Goal: Task Accomplishment & Management: Use online tool/utility

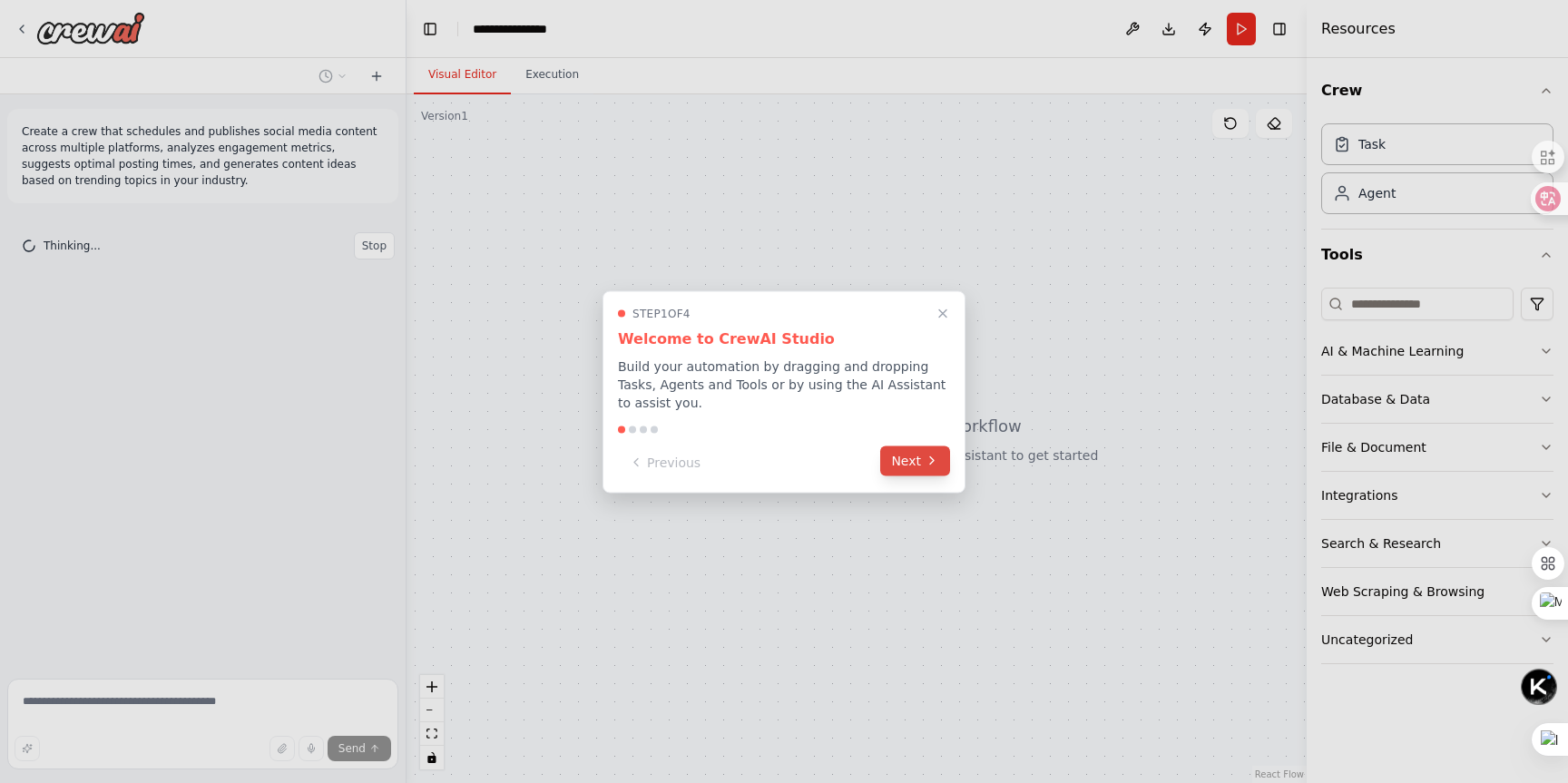
click at [921, 467] on button "Next" at bounding box center [915, 461] width 70 height 30
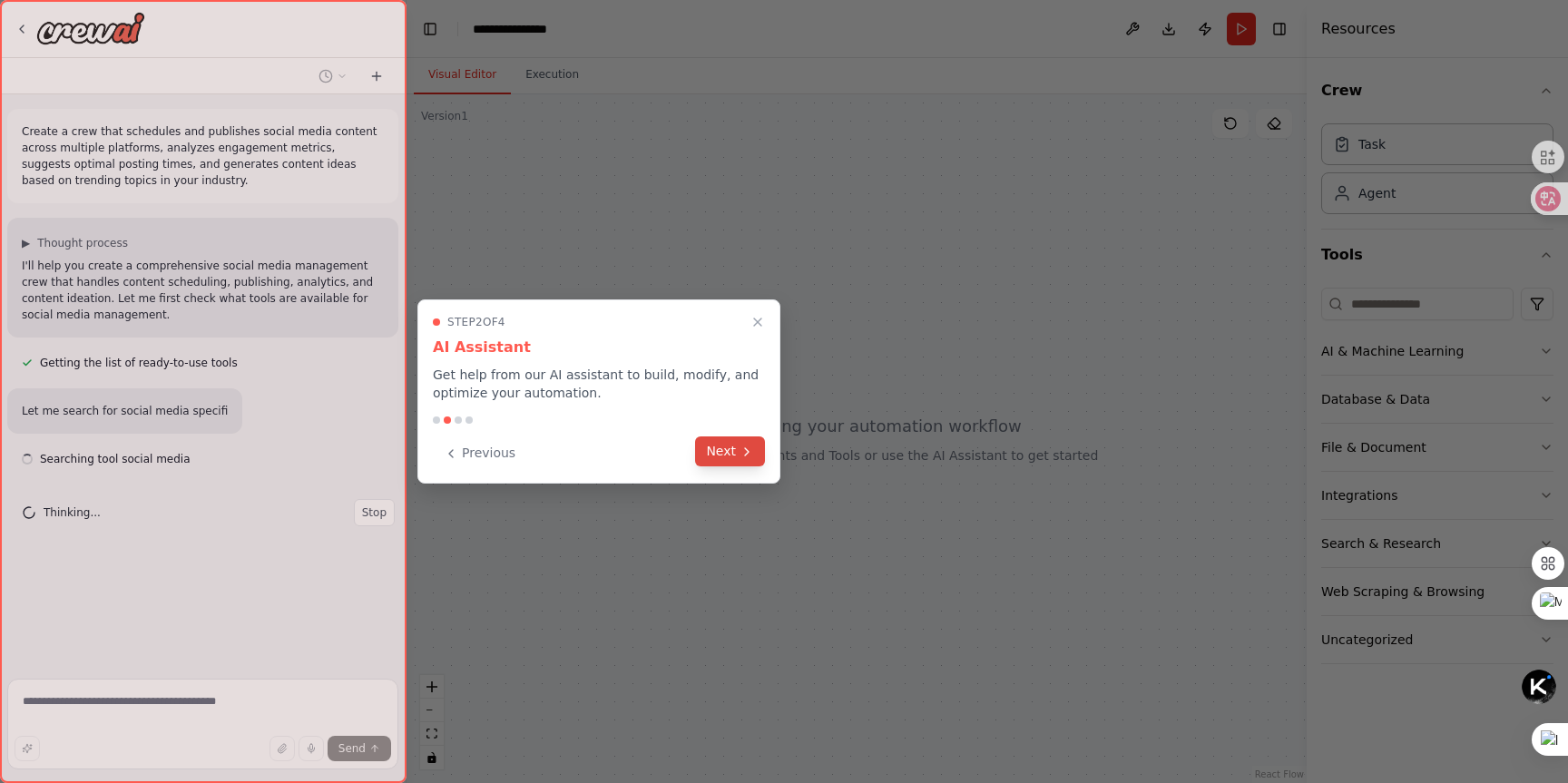
click at [724, 462] on button "Next" at bounding box center [729, 451] width 70 height 30
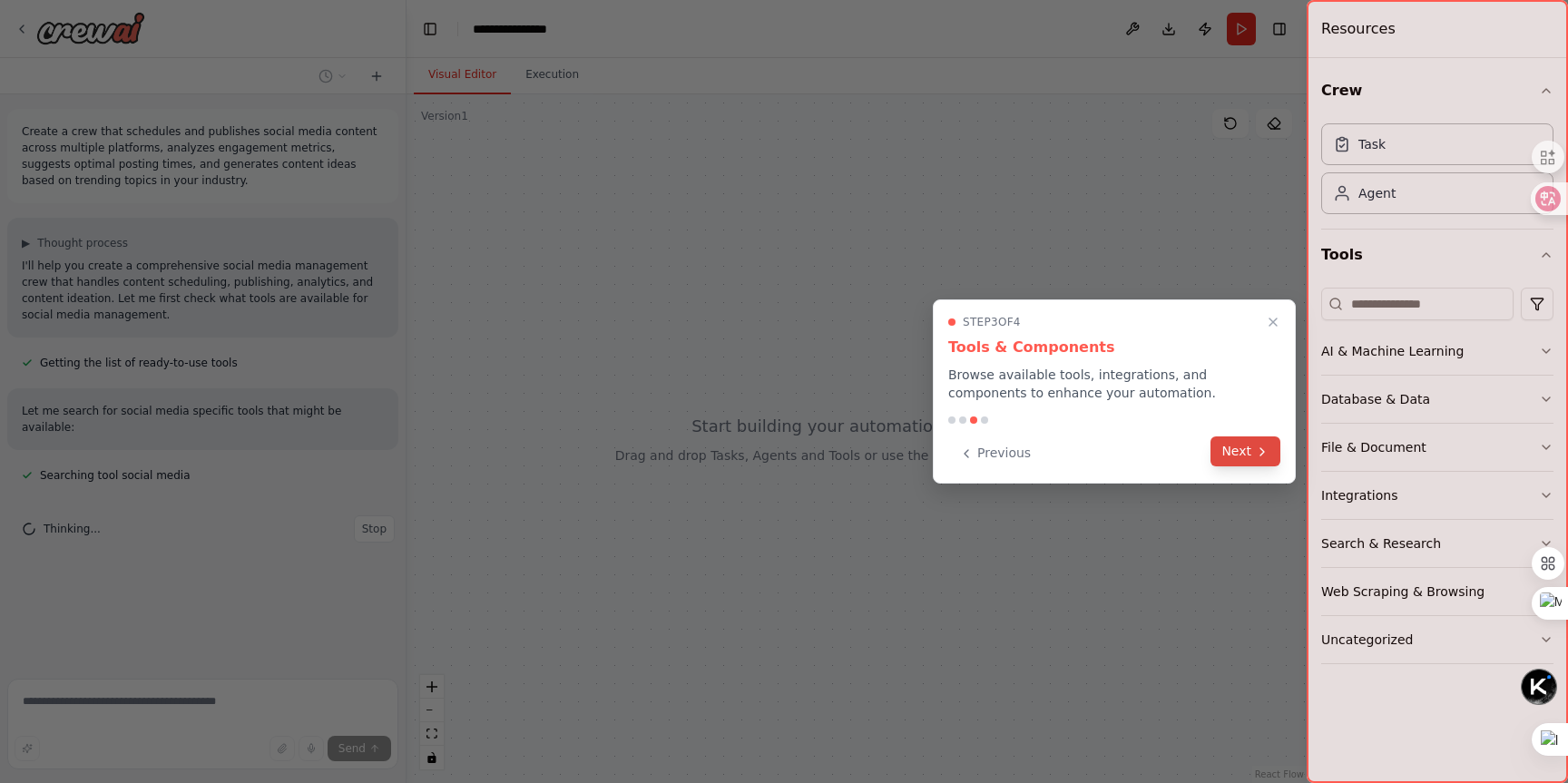
click at [1234, 456] on button "Next" at bounding box center [1245, 451] width 70 height 30
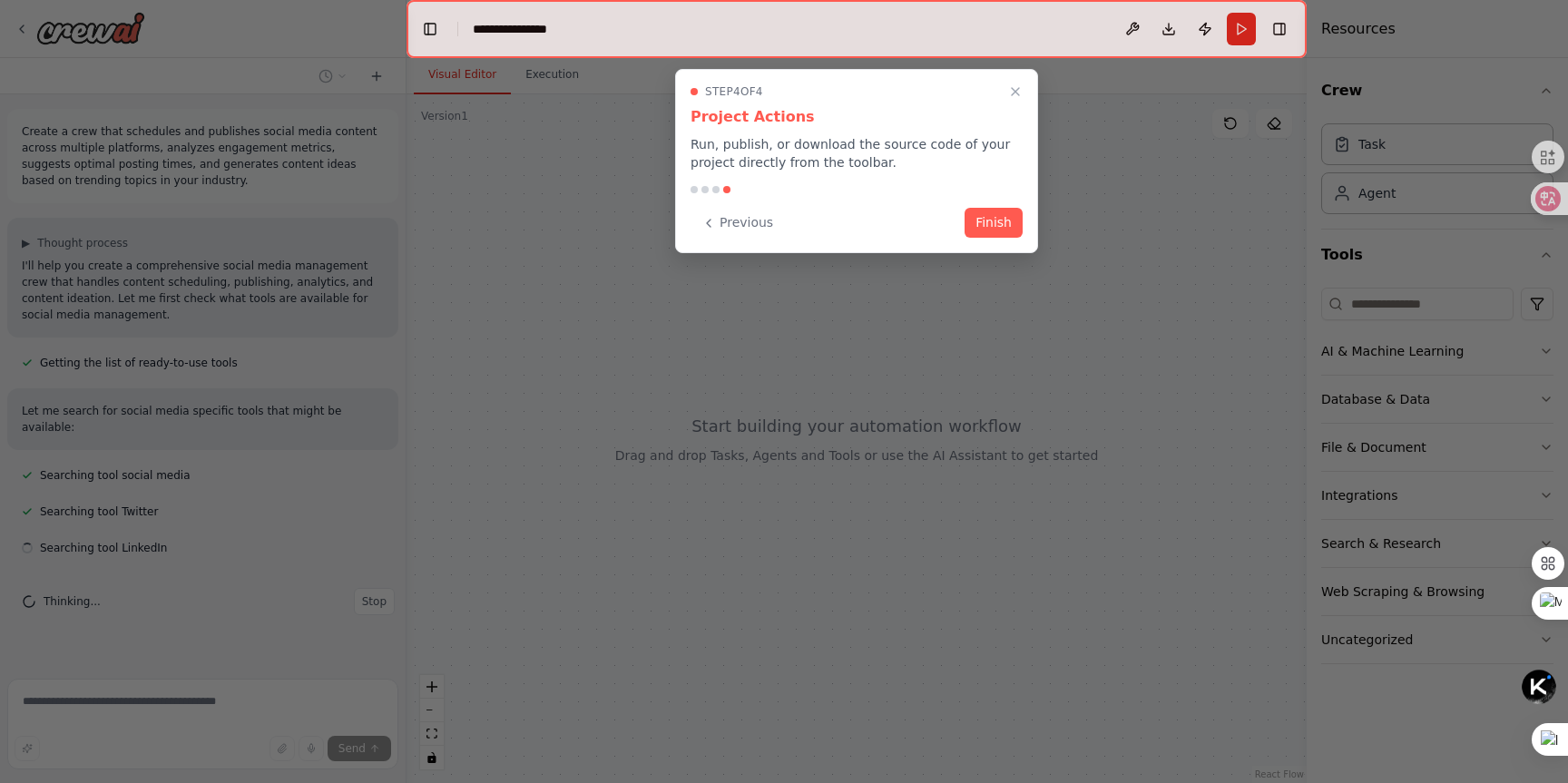
click at [984, 228] on button "Finish" at bounding box center [994, 223] width 59 height 30
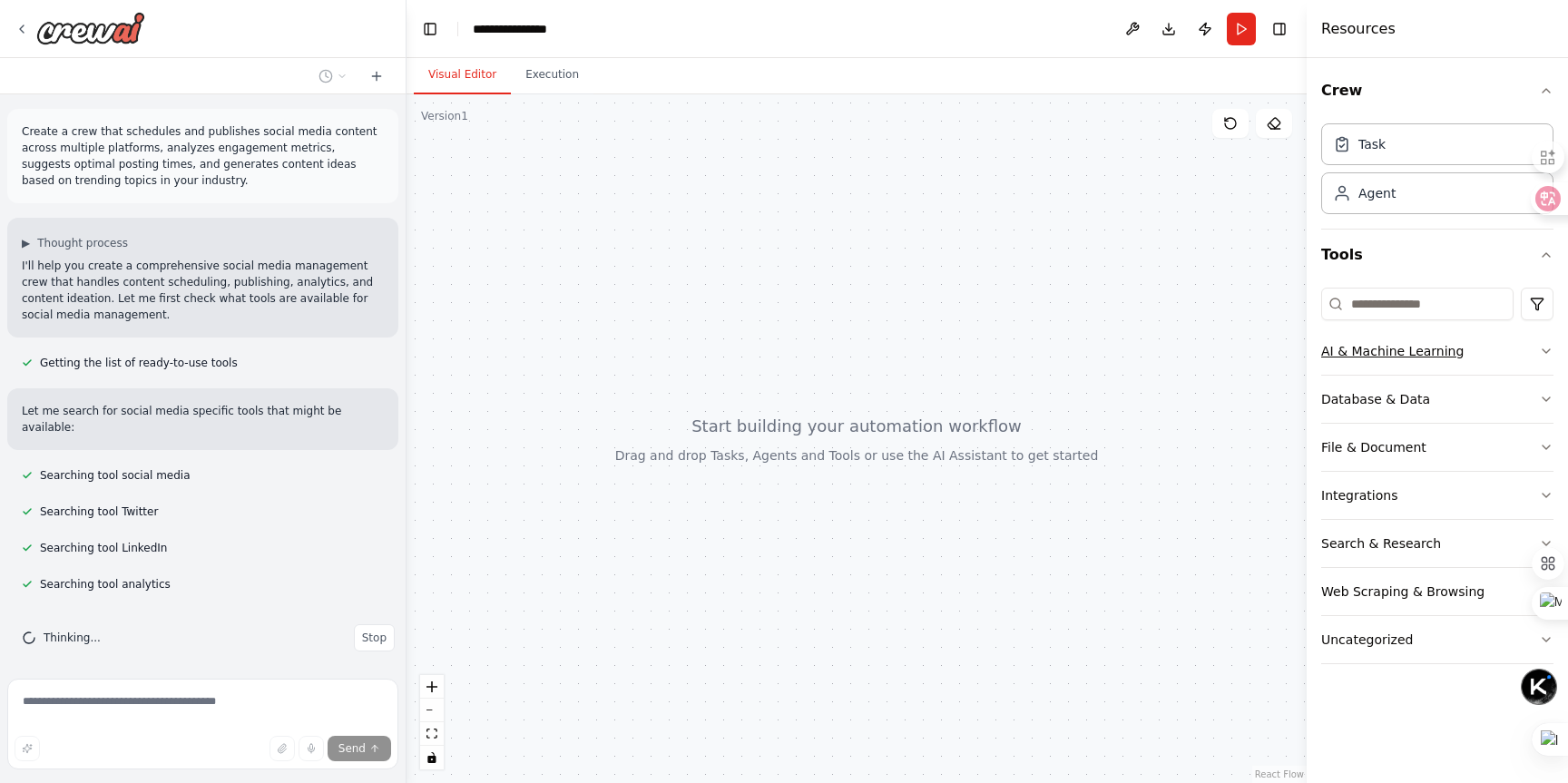
click at [1540, 355] on icon "button" at bounding box center [1547, 351] width 15 height 15
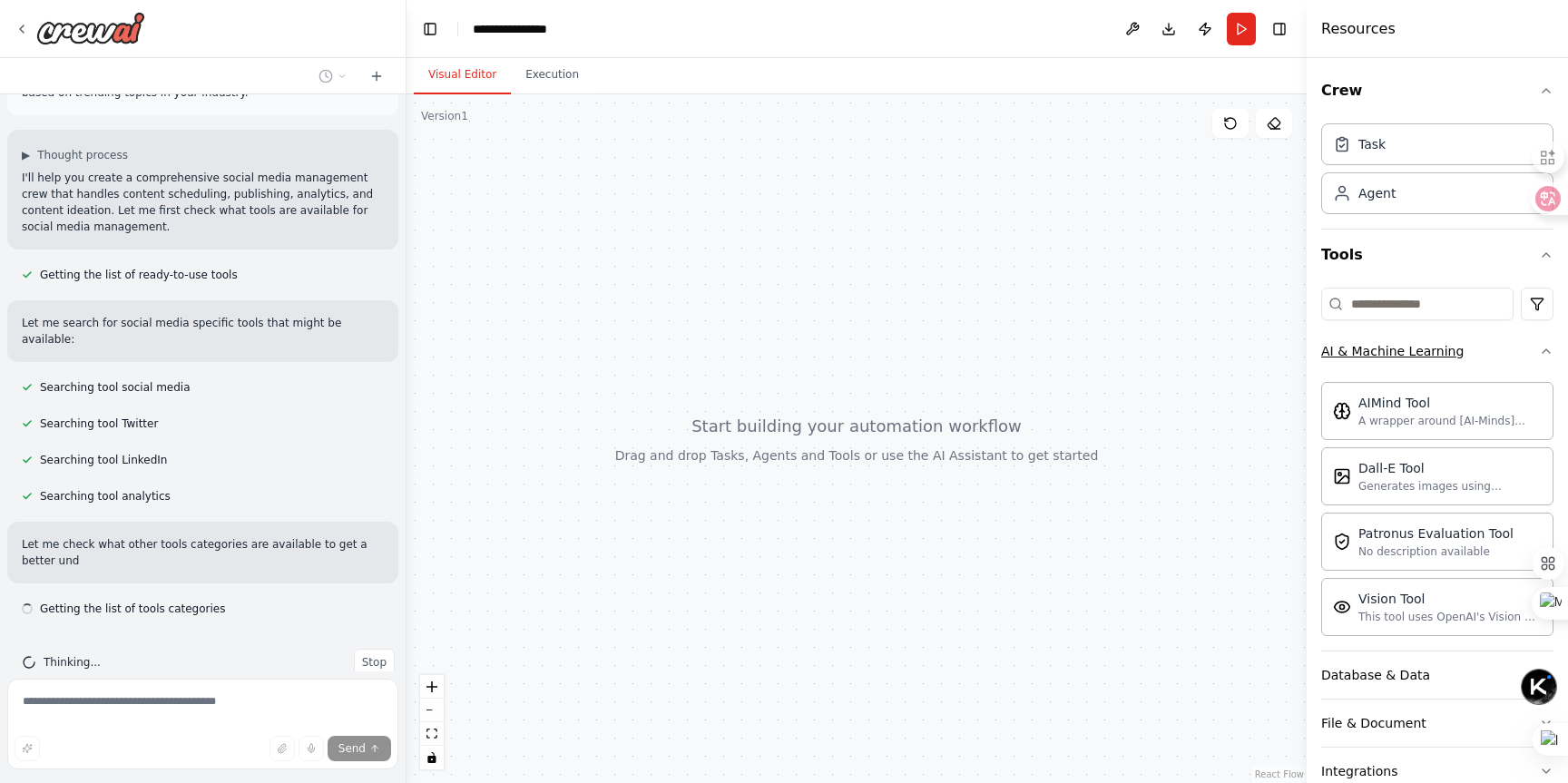
click at [1537, 355] on button "AI & Machine Learning" at bounding box center [1438, 351] width 232 height 47
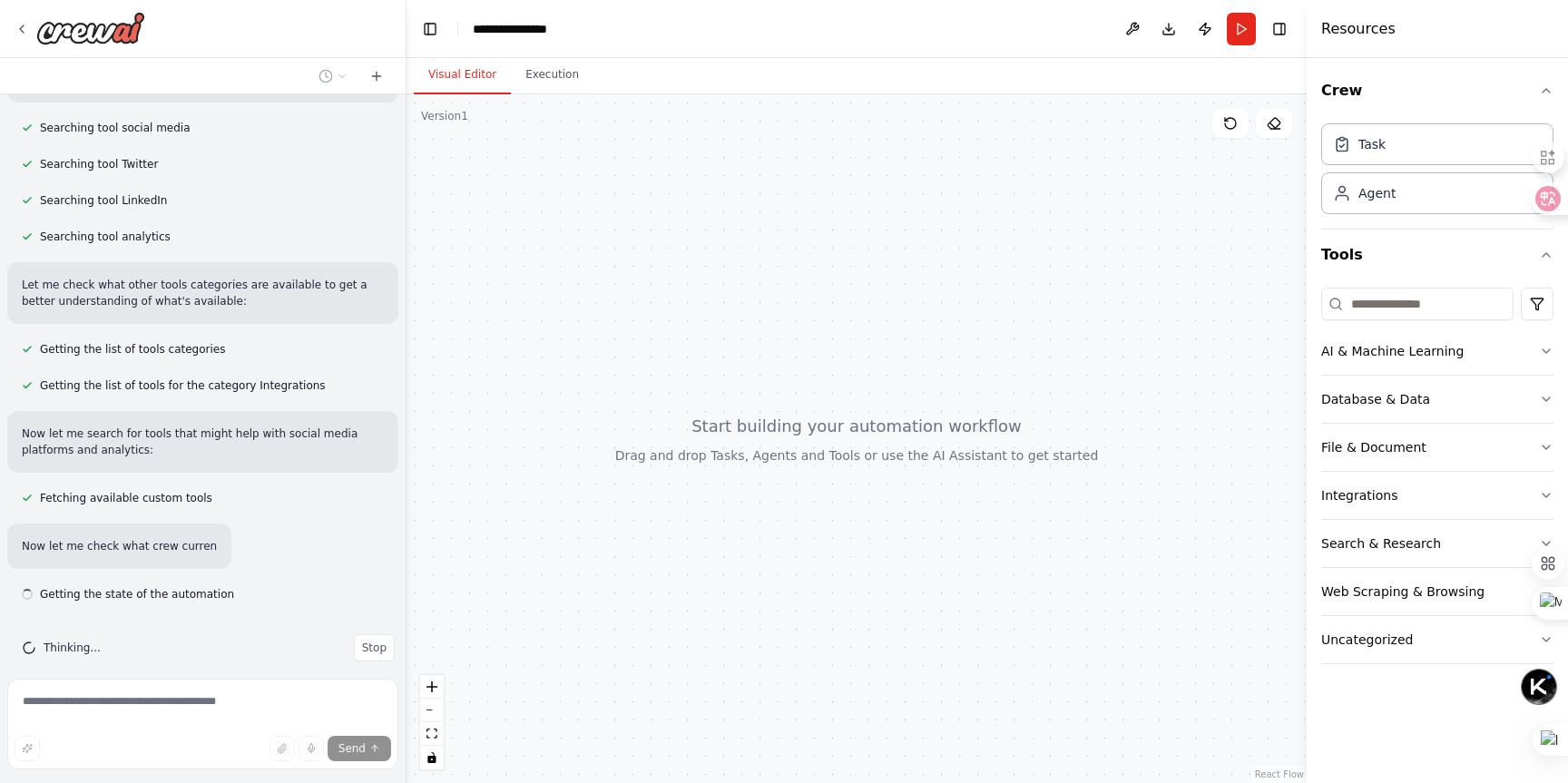
scroll to position [349, 0]
click at [776, 436] on div at bounding box center [856, 439] width 900 height 689
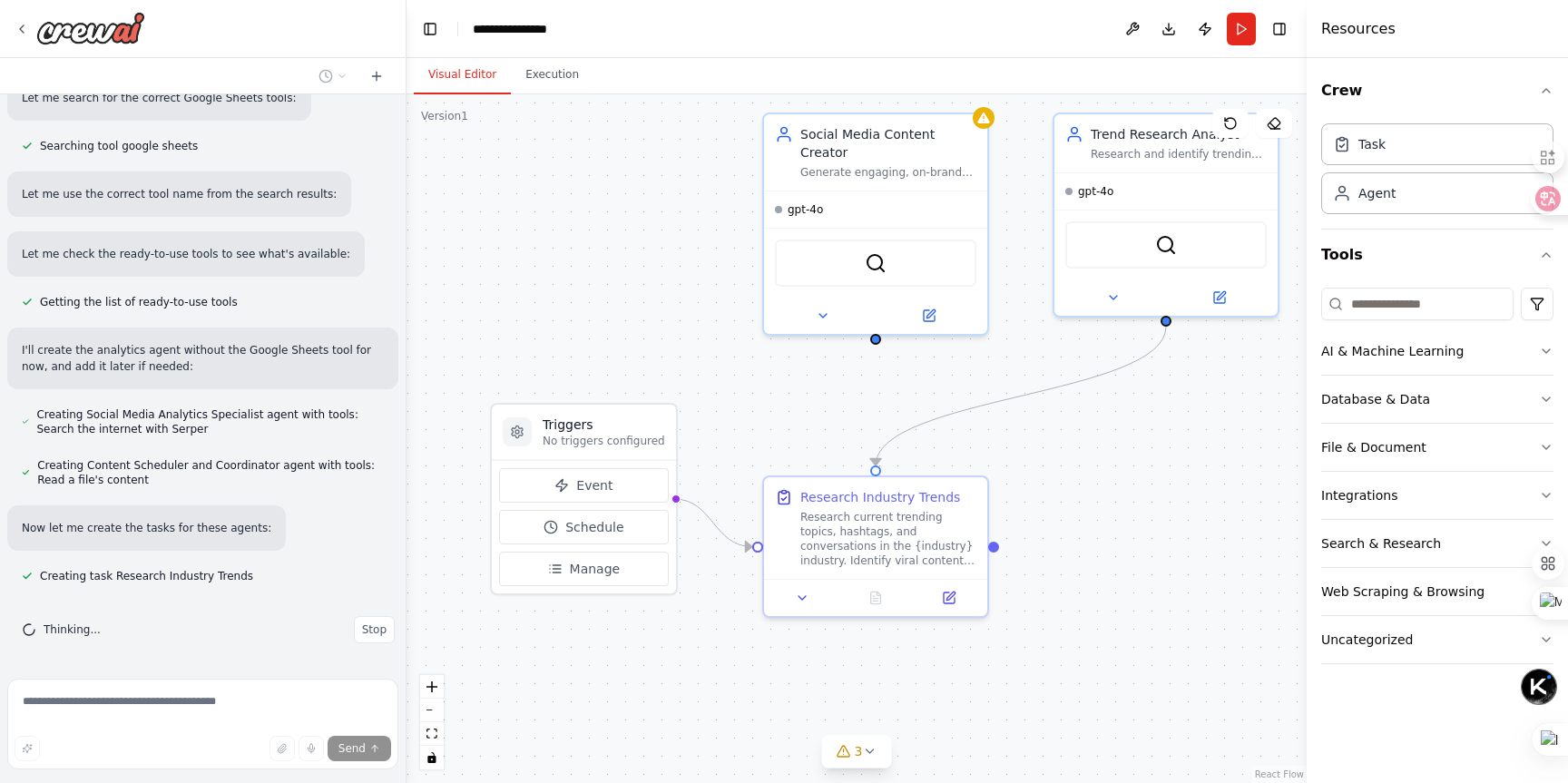
scroll to position [1139, 0]
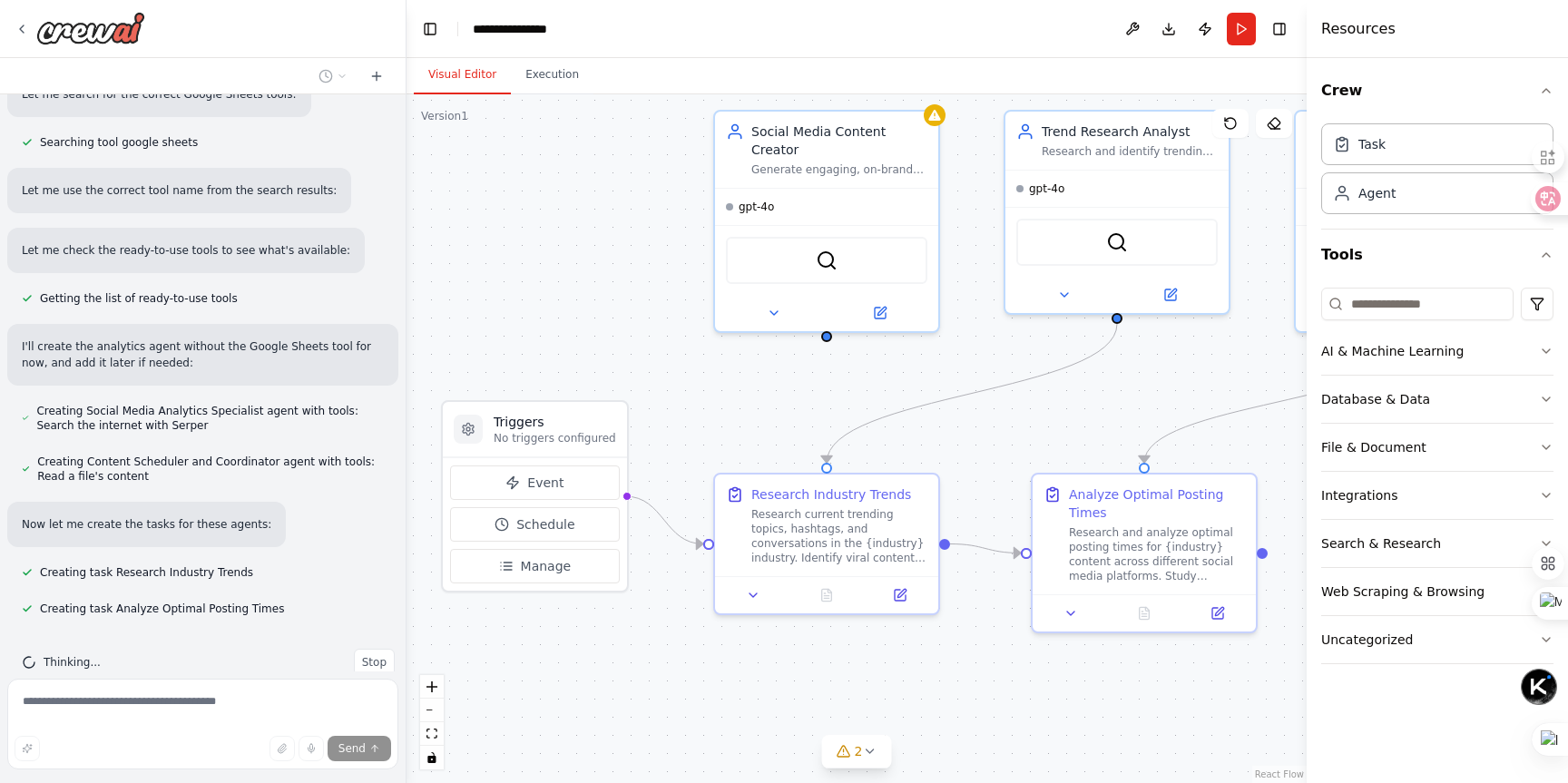
drag, startPoint x: 671, startPoint y: 322, endPoint x: 615, endPoint y: 247, distance: 93.6
click at [615, 247] on div ".deletable-edge-delete-btn { width: 20px; height: 20px; border: 0px solid #ffff…" at bounding box center [856, 439] width 900 height 689
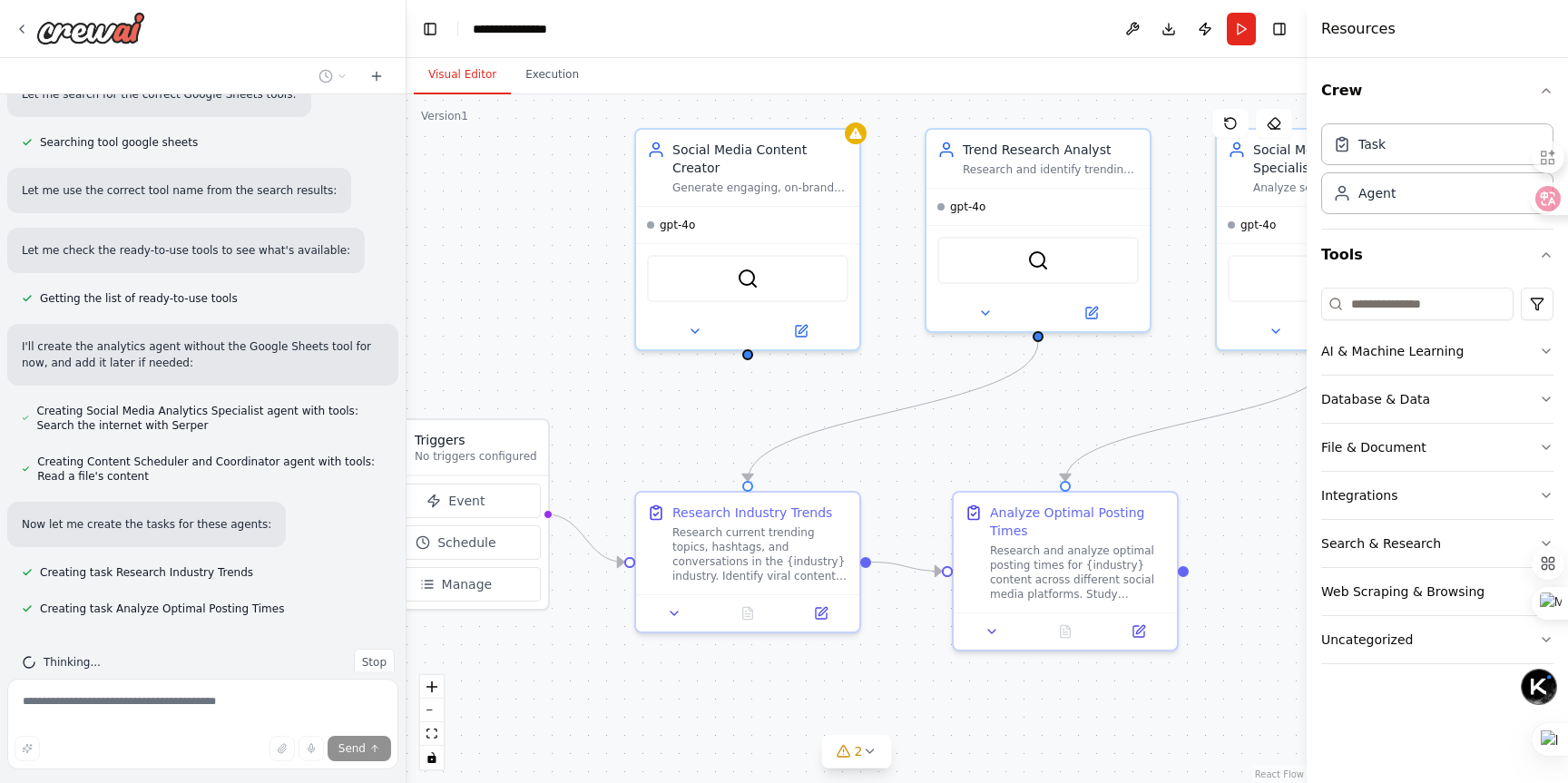
drag, startPoint x: 615, startPoint y: 247, endPoint x: 536, endPoint y: 265, distance: 81.0
click at [536, 265] on div ".deletable-edge-delete-btn { width: 20px; height: 20px; border: 0px solid #ffff…" at bounding box center [856, 439] width 900 height 689
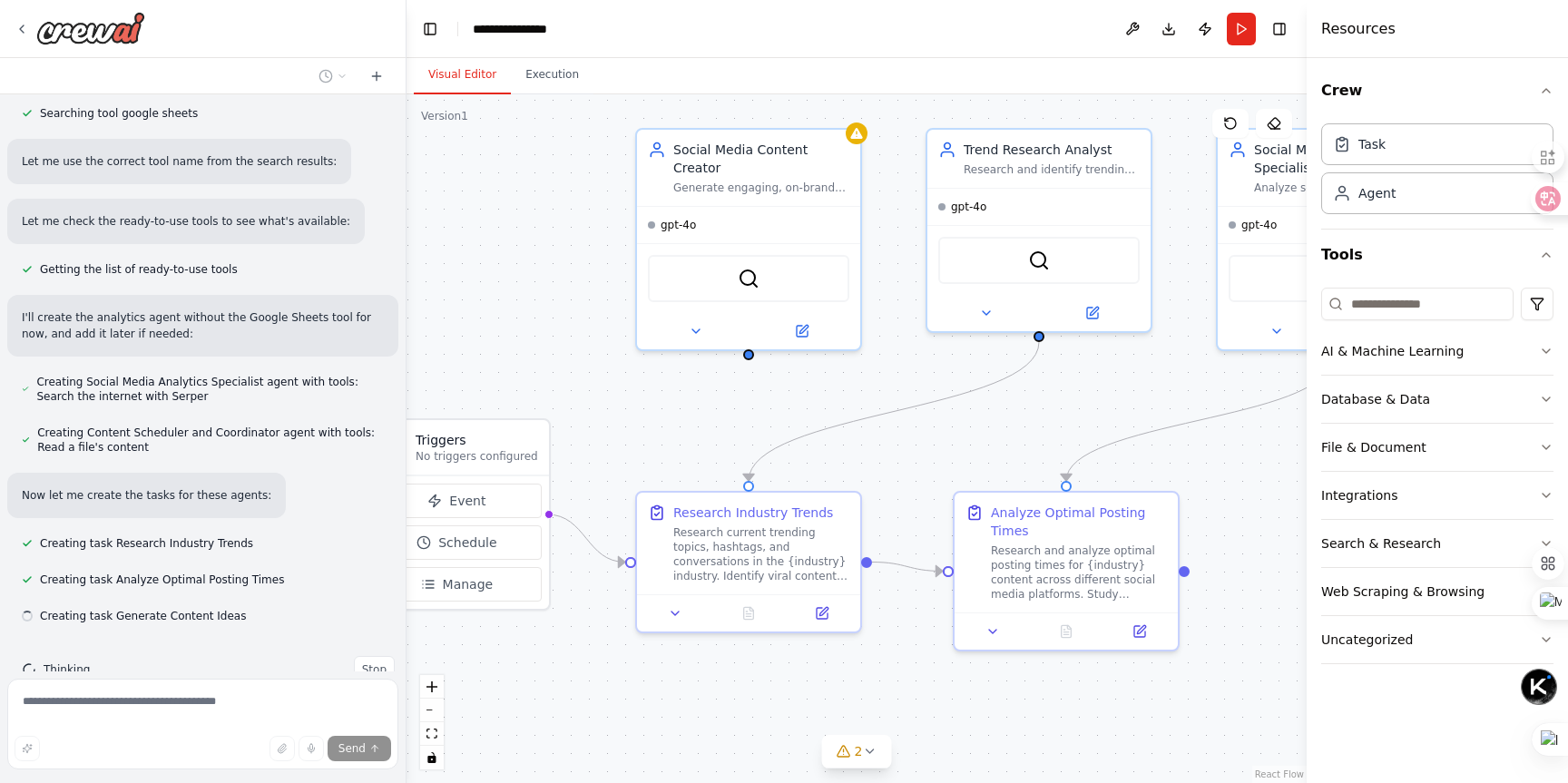
scroll to position [1175, 0]
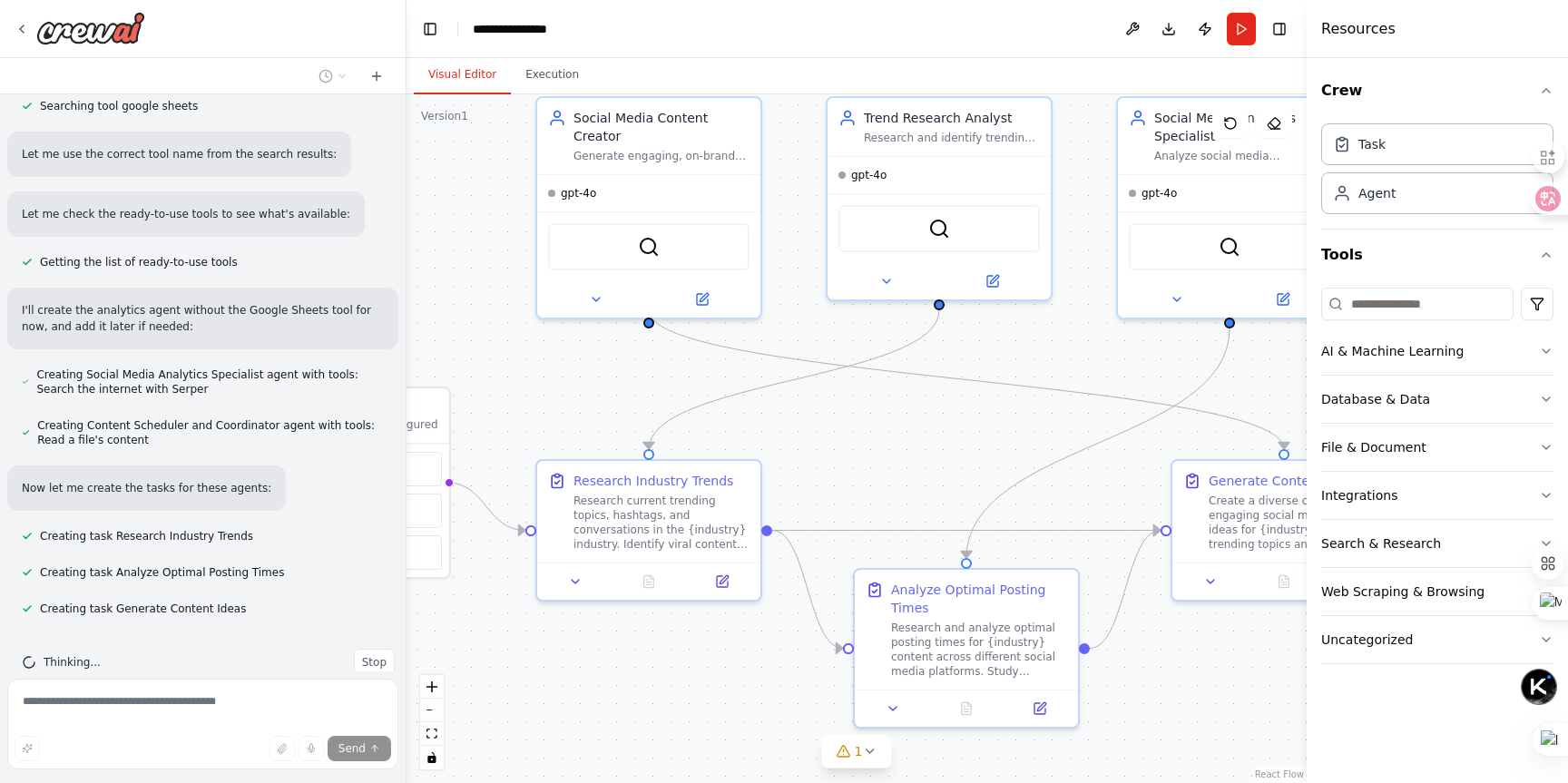
drag, startPoint x: 596, startPoint y: 203, endPoint x: 498, endPoint y: 172, distance: 102.8
click at [497, 172] on div ".deletable-edge-delete-btn { width: 20px; height: 20px; border: 0px solid #ffff…" at bounding box center [856, 439] width 900 height 689
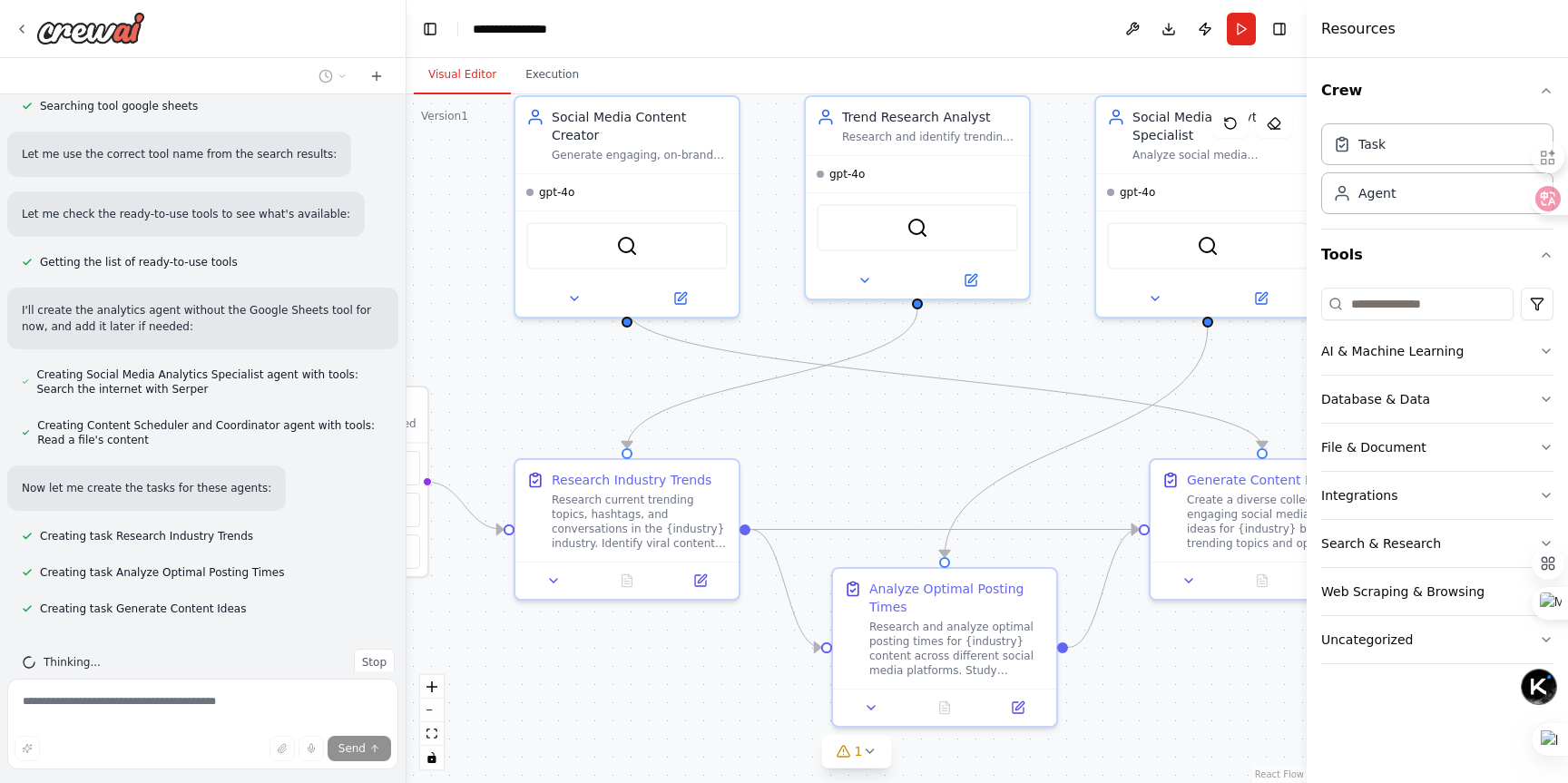
drag, startPoint x: 649, startPoint y: 390, endPoint x: 627, endPoint y: 388, distance: 22.1
click at [626, 388] on div ".deletable-edge-delete-btn { width: 20px; height: 20px; border: 0px solid #ffff…" at bounding box center [856, 439] width 900 height 689
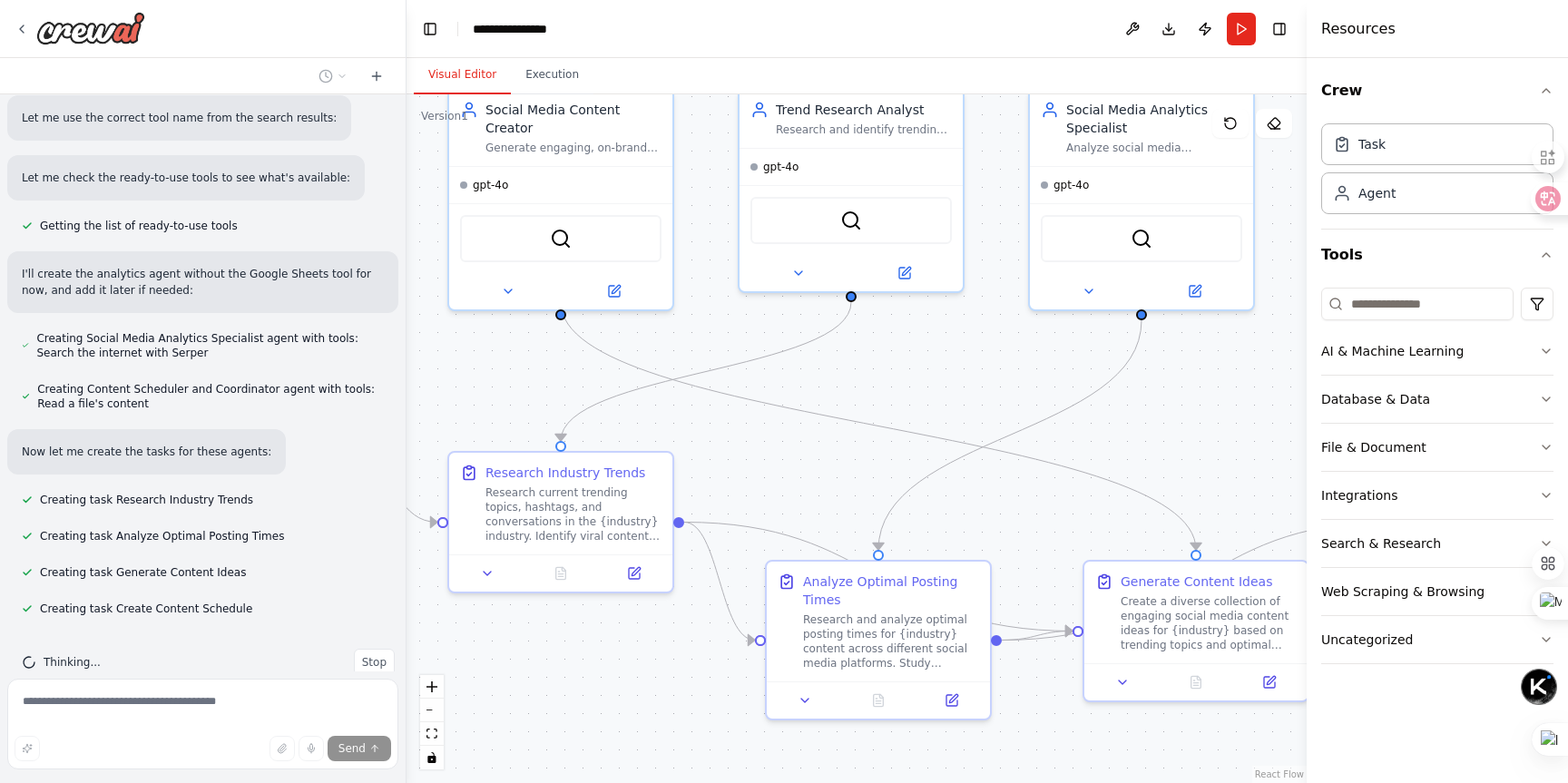
drag, startPoint x: 980, startPoint y: 367, endPoint x: 884, endPoint y: 333, distance: 101.8
click at [884, 333] on div ".deletable-edge-delete-btn { width: 20px; height: 20px; border: 0px solid #ffff…" at bounding box center [856, 439] width 900 height 689
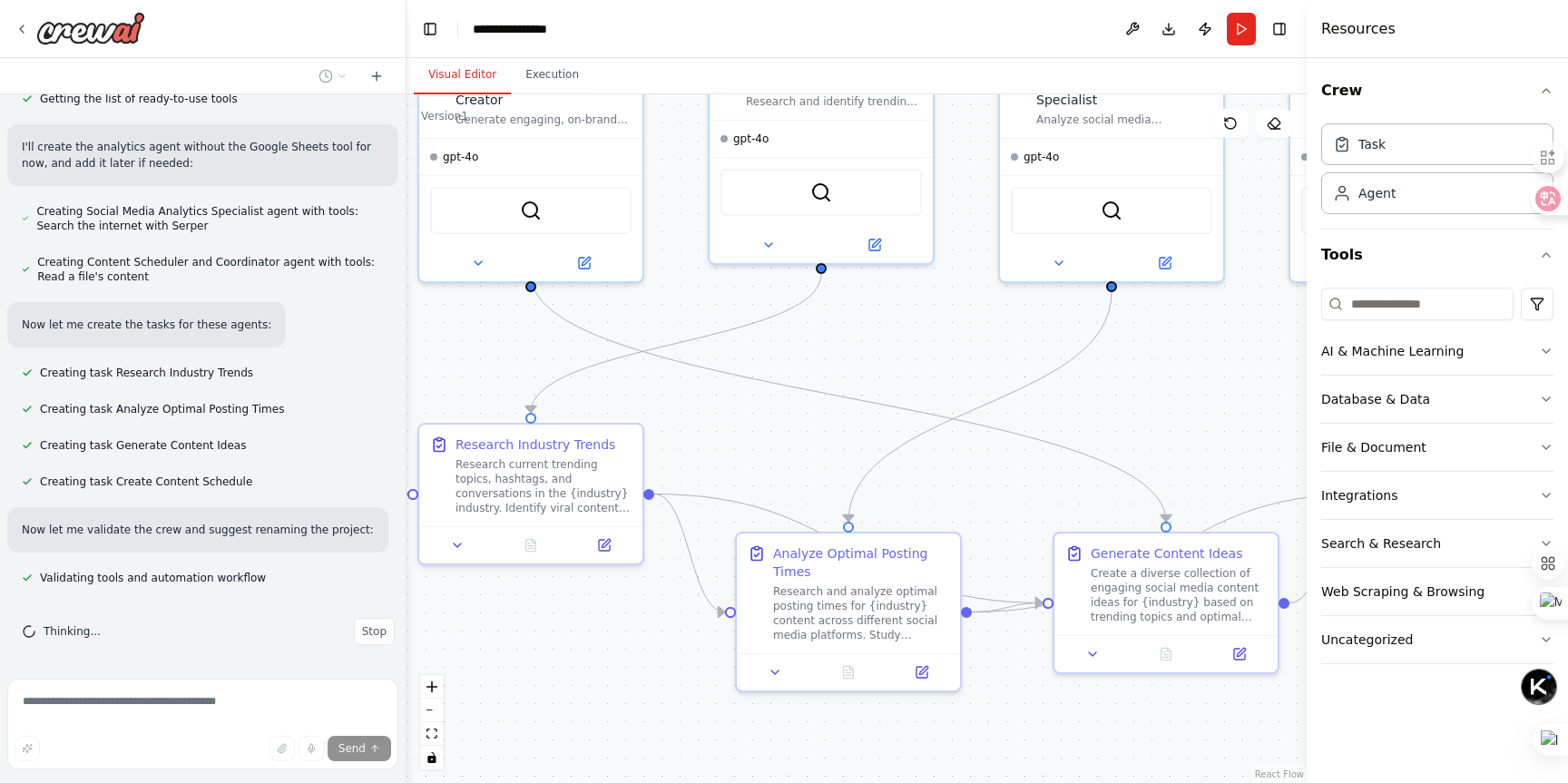
scroll to position [1344, 0]
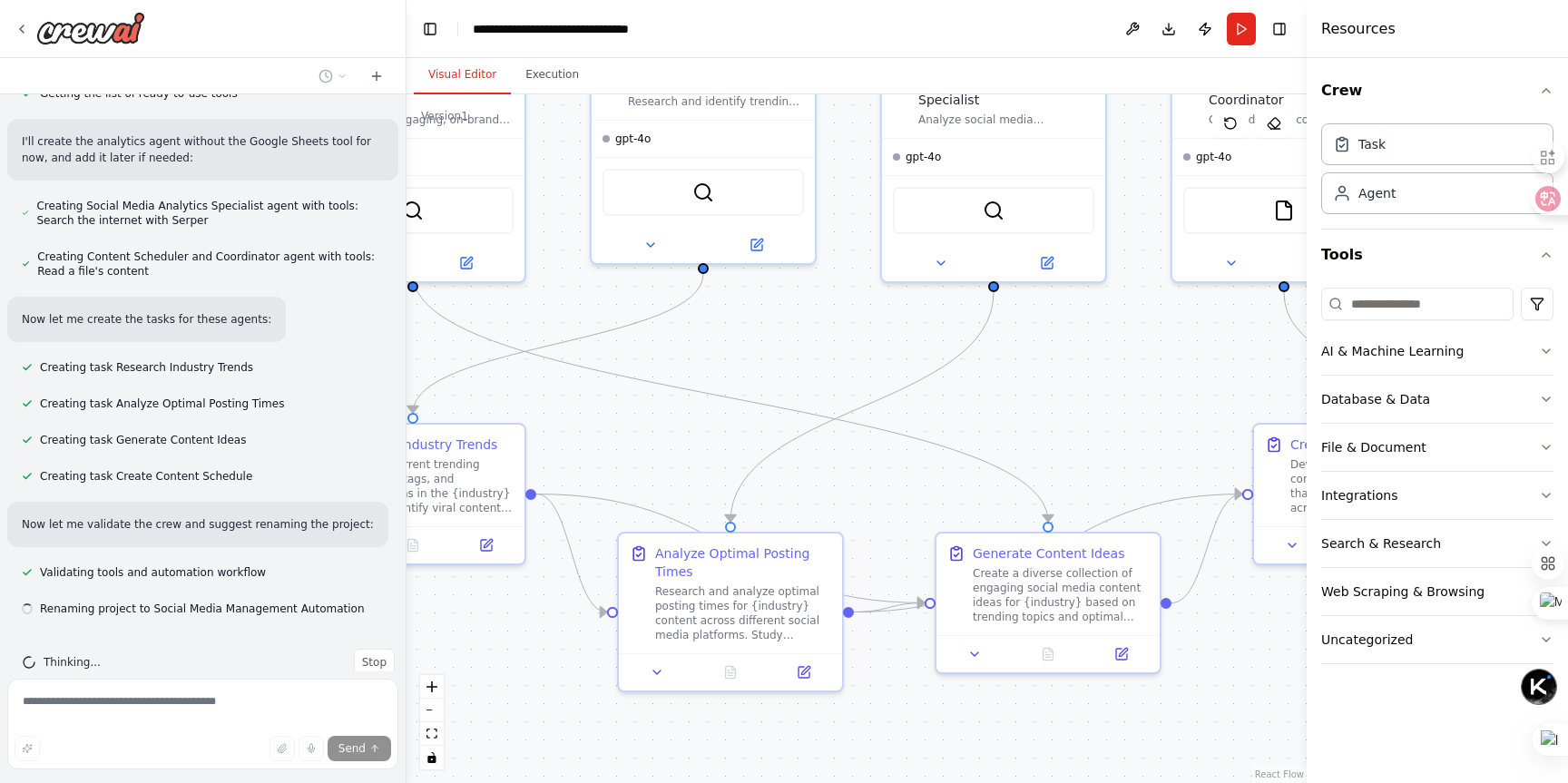
drag, startPoint x: 1239, startPoint y: 362, endPoint x: 1098, endPoint y: 365, distance: 141.0
click at [1097, 365] on div ".deletable-edge-delete-btn { width: 20px; height: 20px; border: 0px solid #ffff…" at bounding box center [856, 439] width 900 height 689
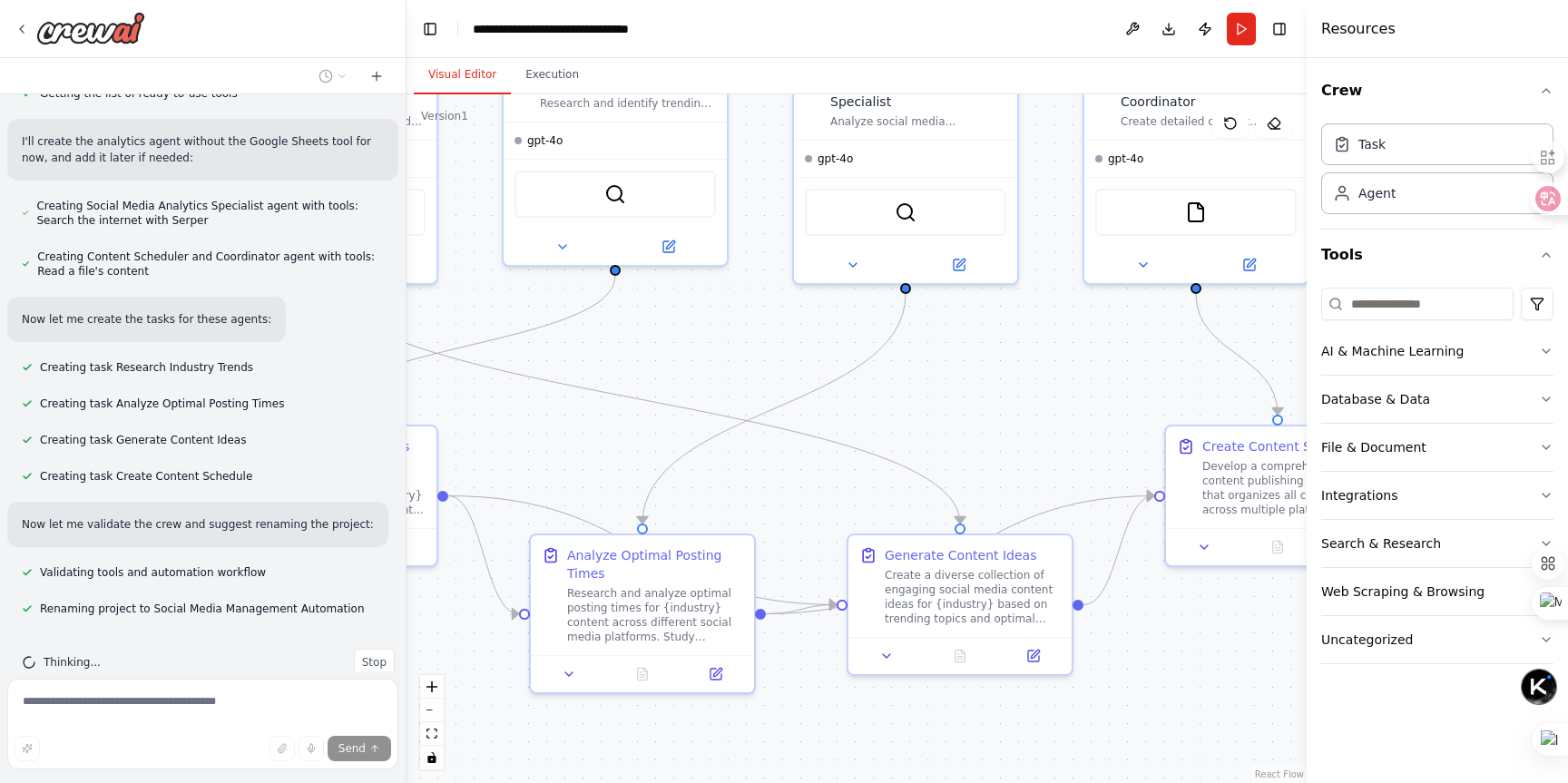
drag, startPoint x: 1098, startPoint y: 365, endPoint x: 981, endPoint y: 364, distance: 117.0
click at [981, 364] on div ".deletable-edge-delete-btn { width: 20px; height: 20px; border: 0px solid #ffff…" at bounding box center [856, 439] width 900 height 689
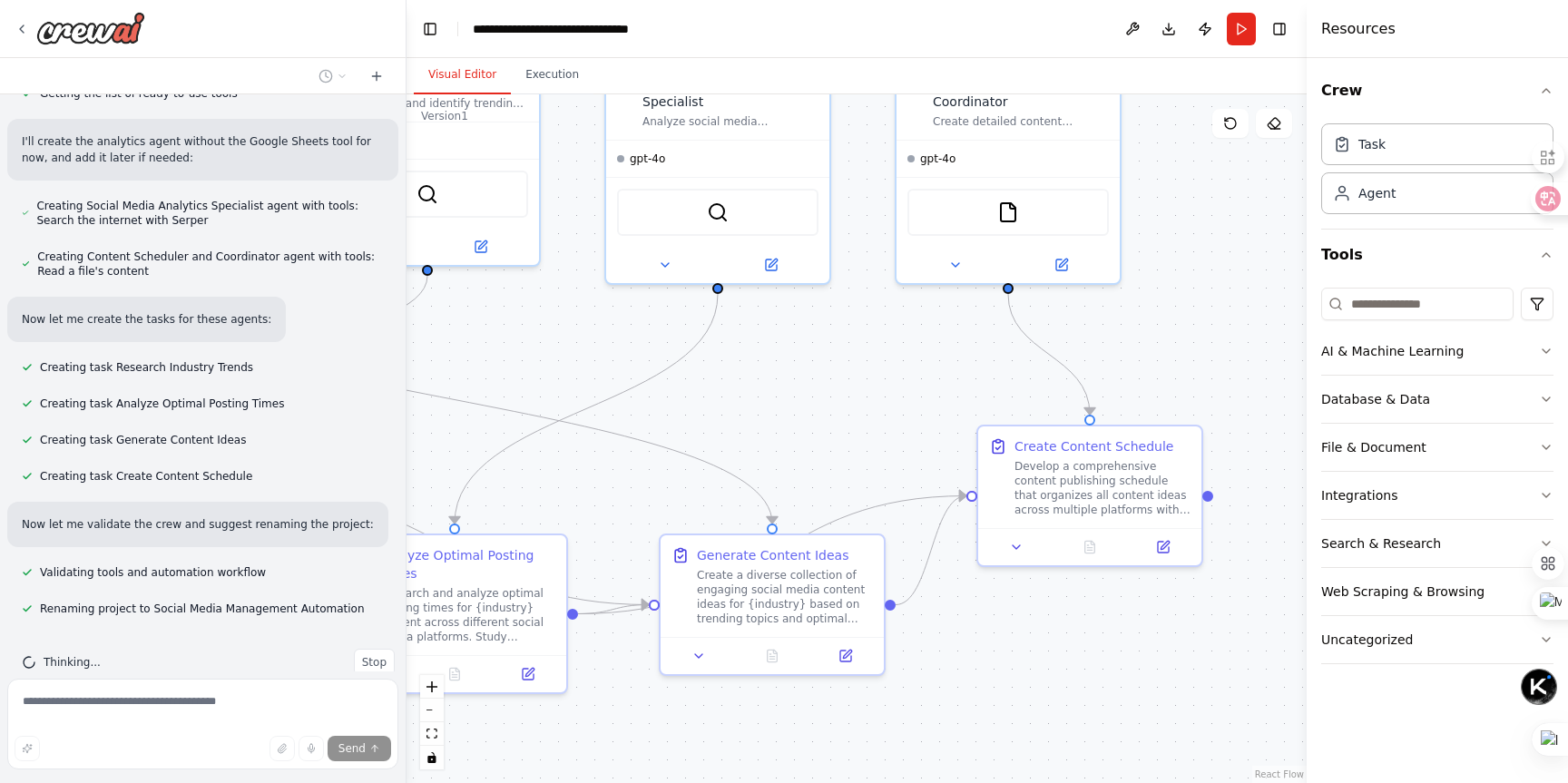
drag, startPoint x: 981, startPoint y: 364, endPoint x: 845, endPoint y: 364, distance: 136.0
click at [845, 364] on div ".deletable-edge-delete-btn { width: 20px; height: 20px; border: 0px solid #ffff…" at bounding box center [856, 439] width 900 height 689
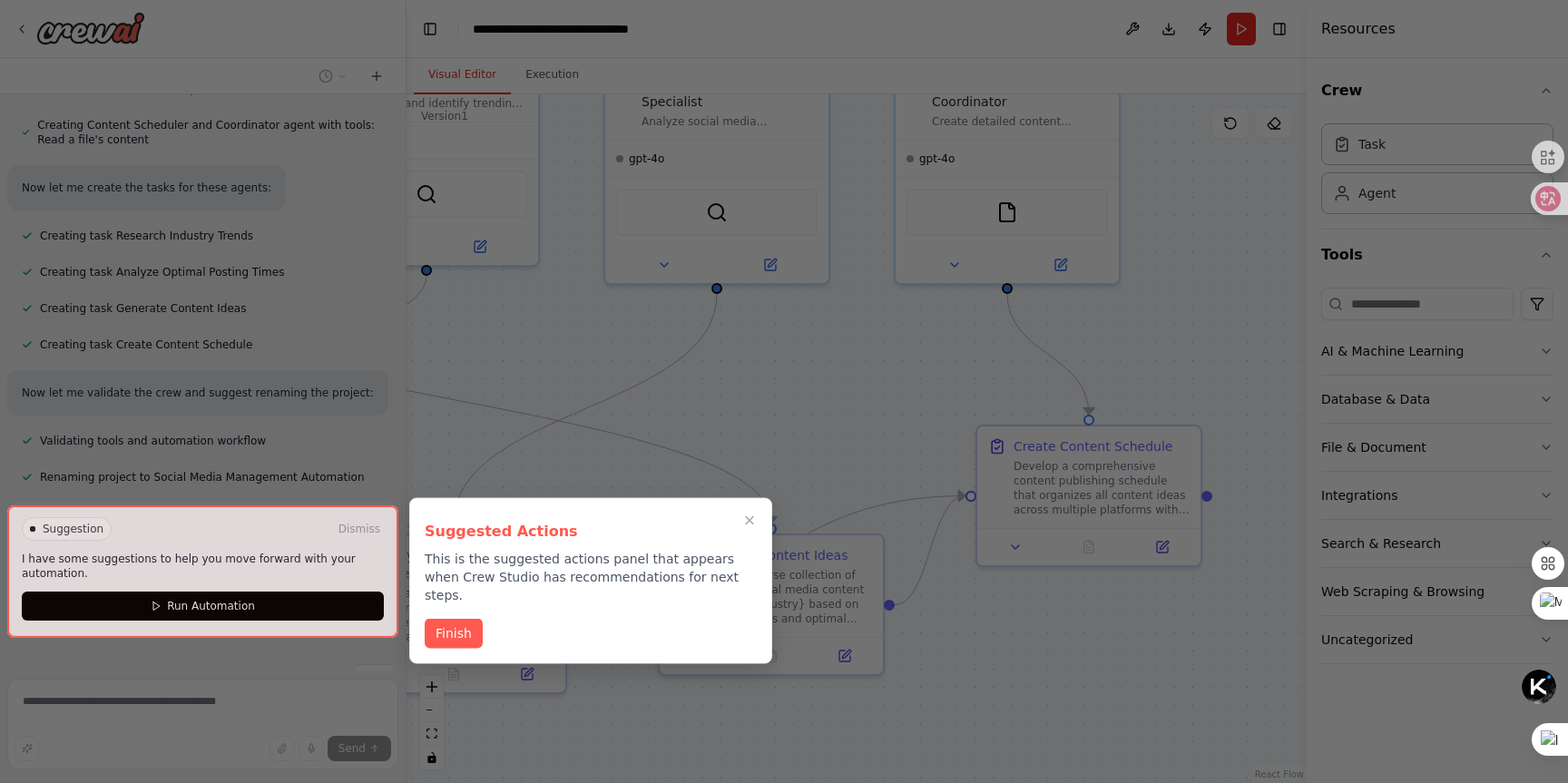
scroll to position [1491, 0]
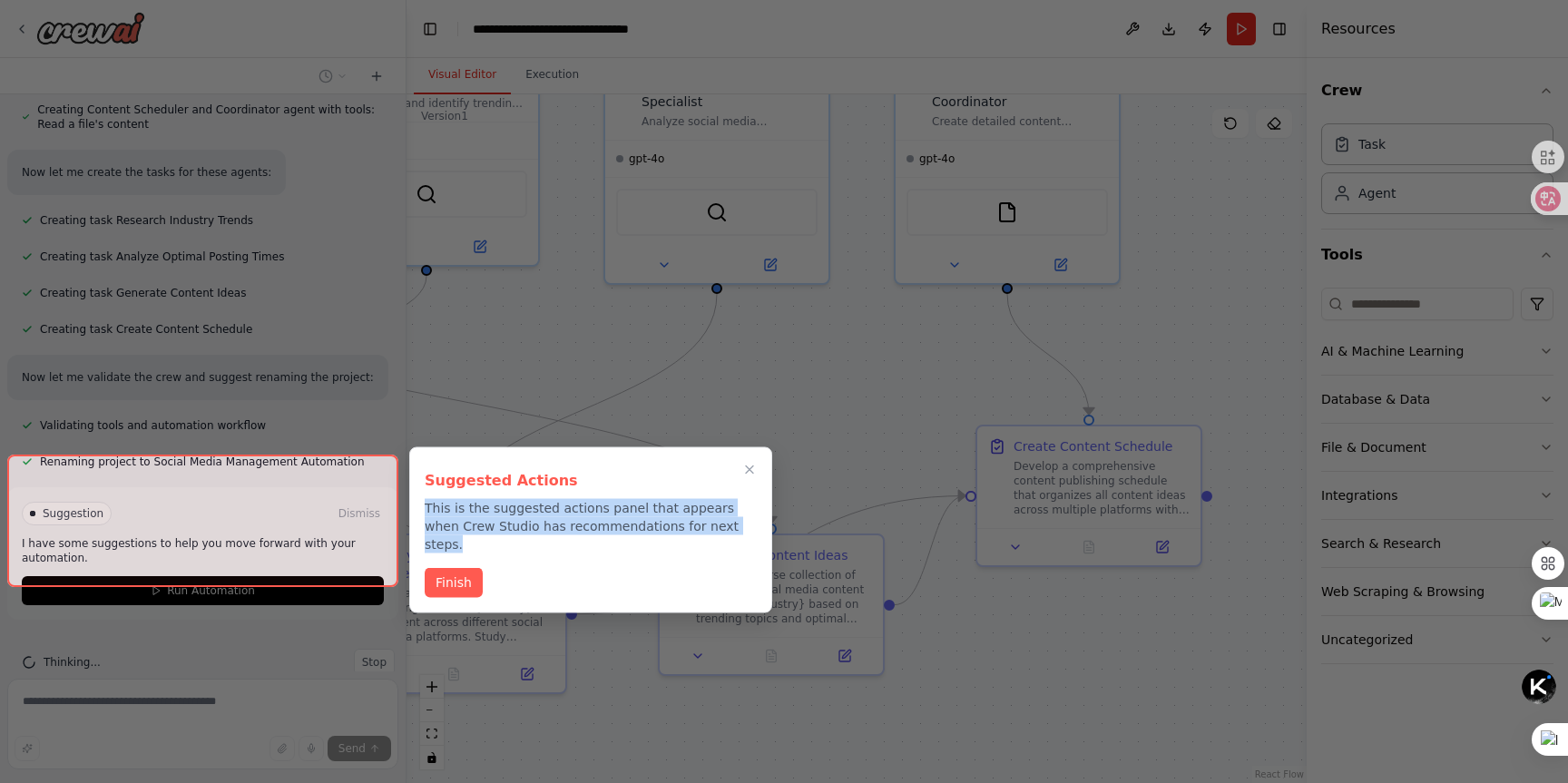
drag, startPoint x: 426, startPoint y: 508, endPoint x: 737, endPoint y: 527, distance: 311.6
click at [737, 527] on p "This is the suggested actions panel that appears when Crew Studio has recommend…" at bounding box center [591, 526] width 333 height 55
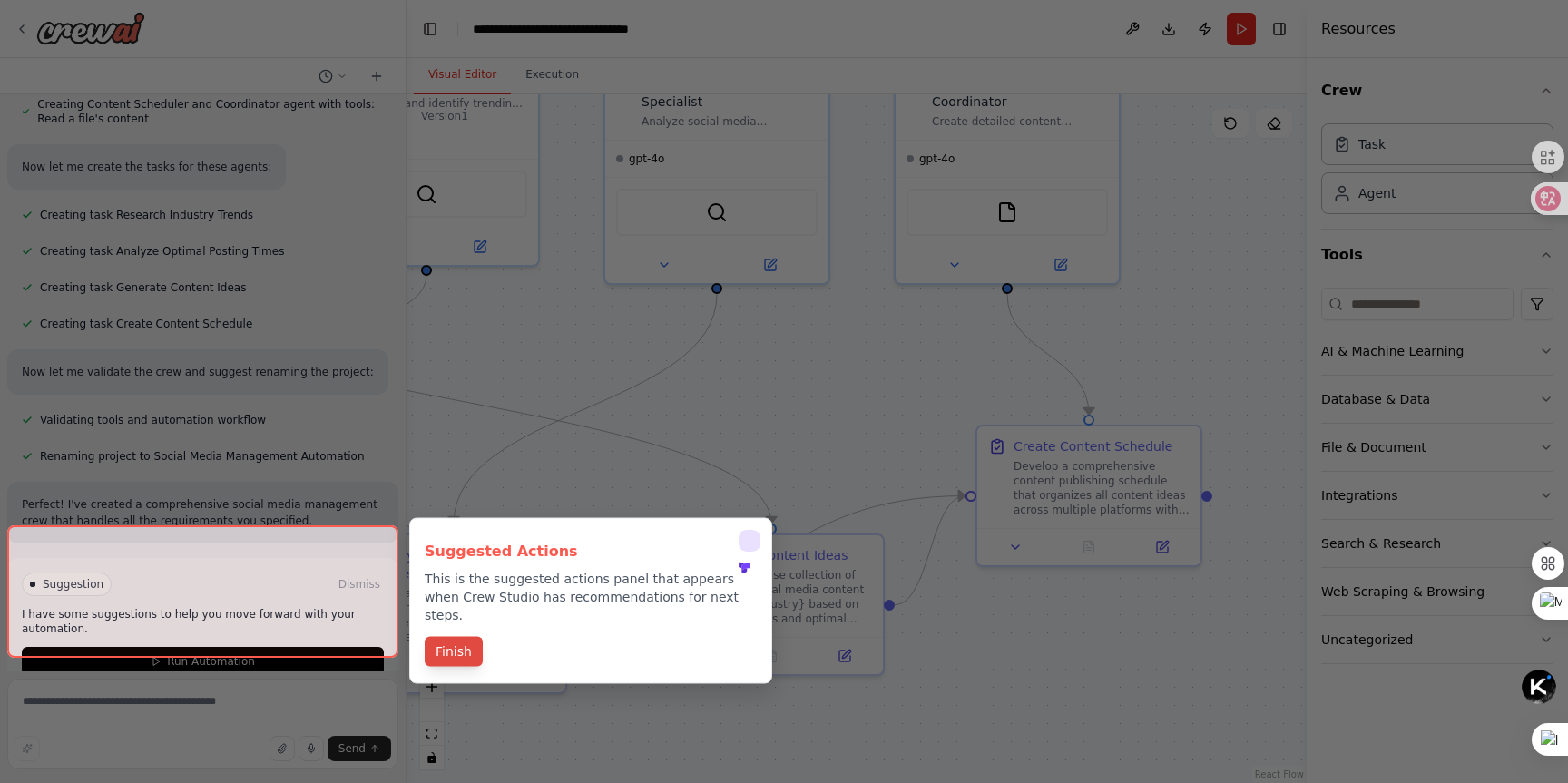
click at [461, 637] on button "Finish" at bounding box center [453, 652] width 59 height 30
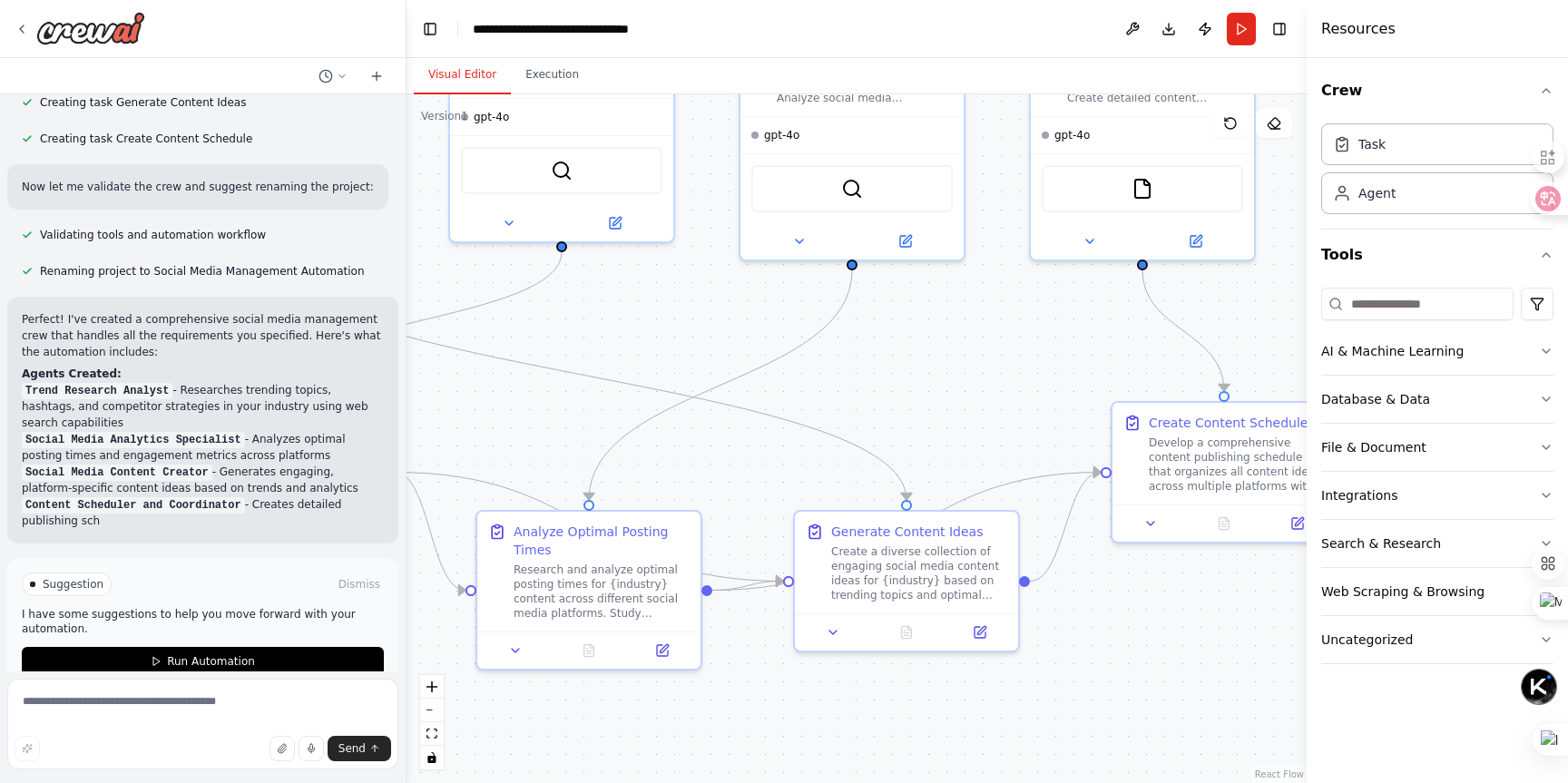
drag, startPoint x: 528, startPoint y: 346, endPoint x: 694, endPoint y: 326, distance: 167.2
click at [694, 326] on div ".deletable-edge-delete-btn { width: 20px; height: 20px; border: 0px solid #ffff…" at bounding box center [856, 439] width 900 height 689
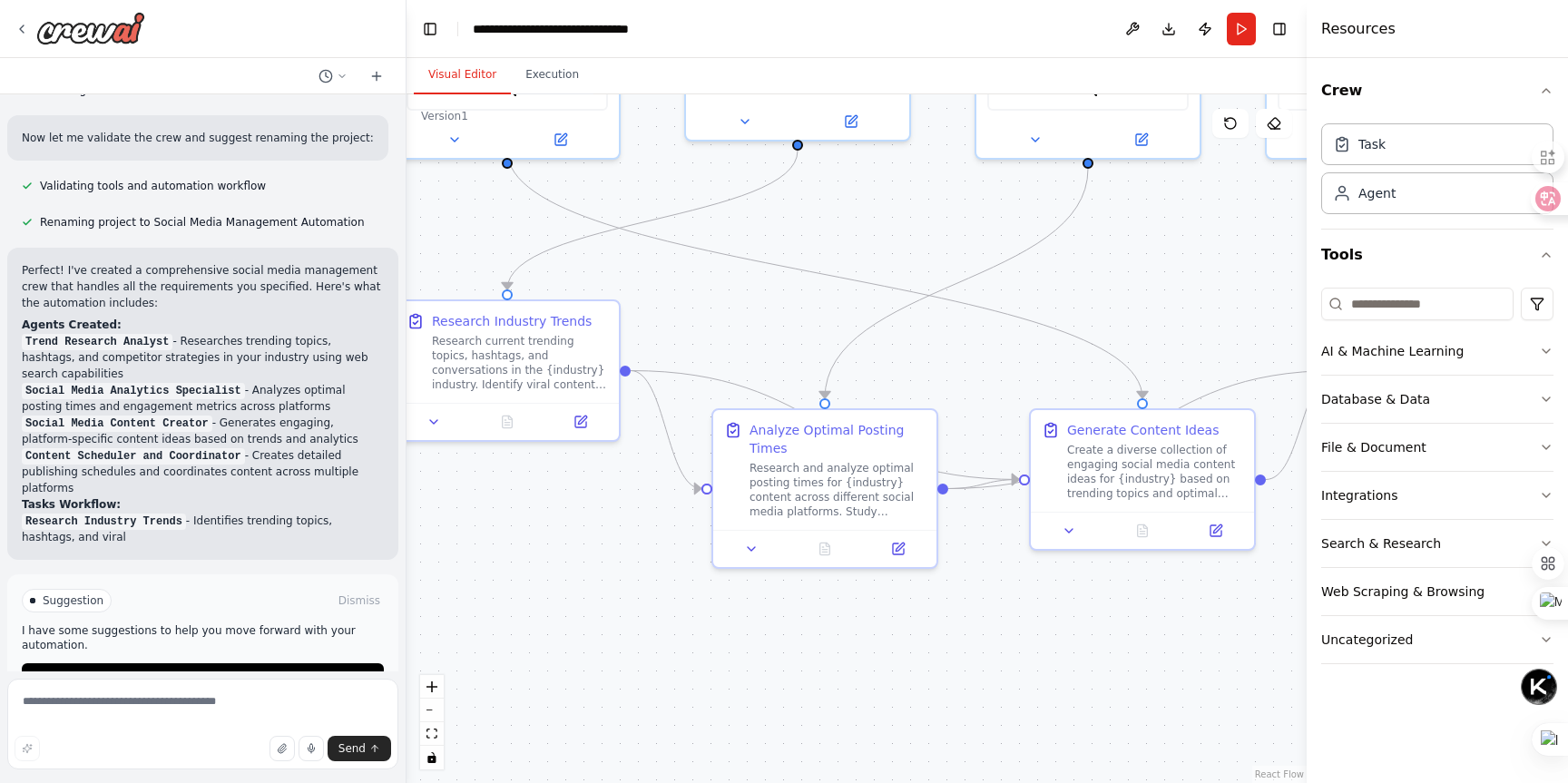
drag, startPoint x: 622, startPoint y: 361, endPoint x: 828, endPoint y: 256, distance: 231.2
click at [828, 256] on div ".deletable-edge-delete-btn { width: 20px; height: 20px; border: 0px solid #ffff…" at bounding box center [856, 439] width 900 height 689
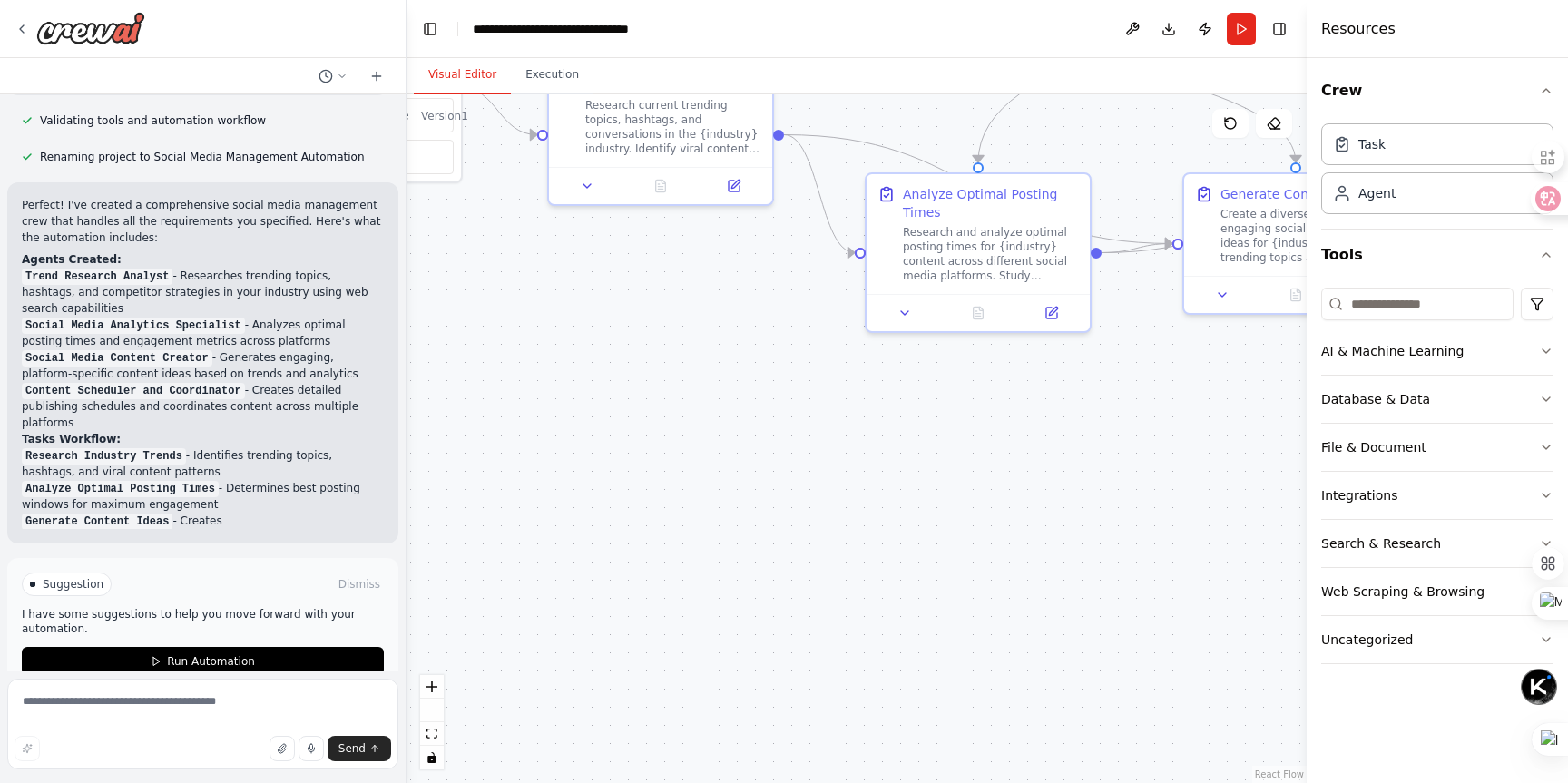
drag, startPoint x: 705, startPoint y: 681, endPoint x: 795, endPoint y: 534, distance: 172.4
click at [795, 534] on div ".deletable-edge-delete-btn { width: 20px; height: 20px; border: 0px solid #ffff…" at bounding box center [856, 439] width 900 height 689
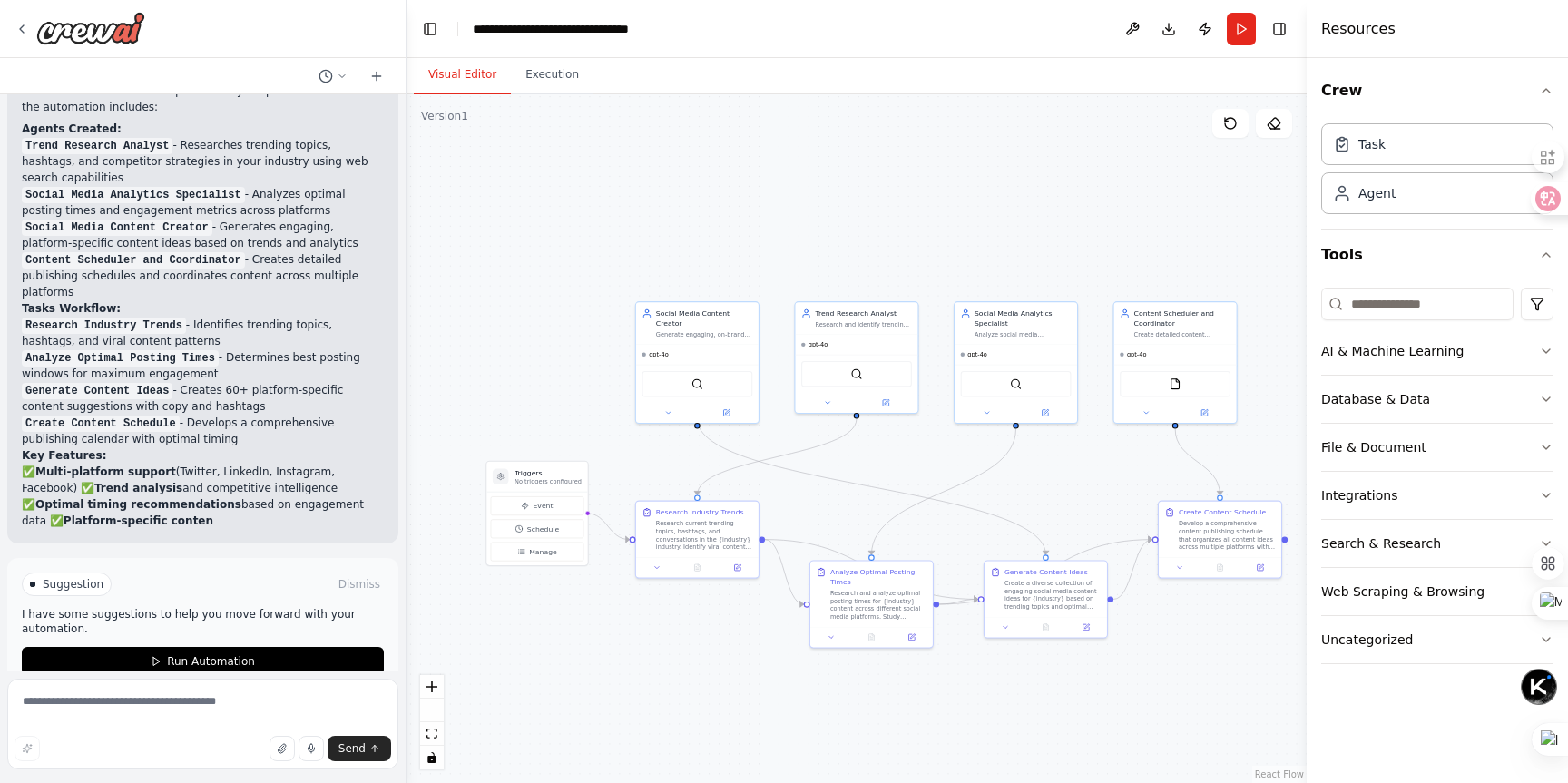
drag, startPoint x: 728, startPoint y: 482, endPoint x: 738, endPoint y: 658, distance: 176.3
click at [738, 658] on div ".deletable-edge-delete-btn { width: 20px; height: 20px; border: 0px solid #ffff…" at bounding box center [856, 439] width 900 height 689
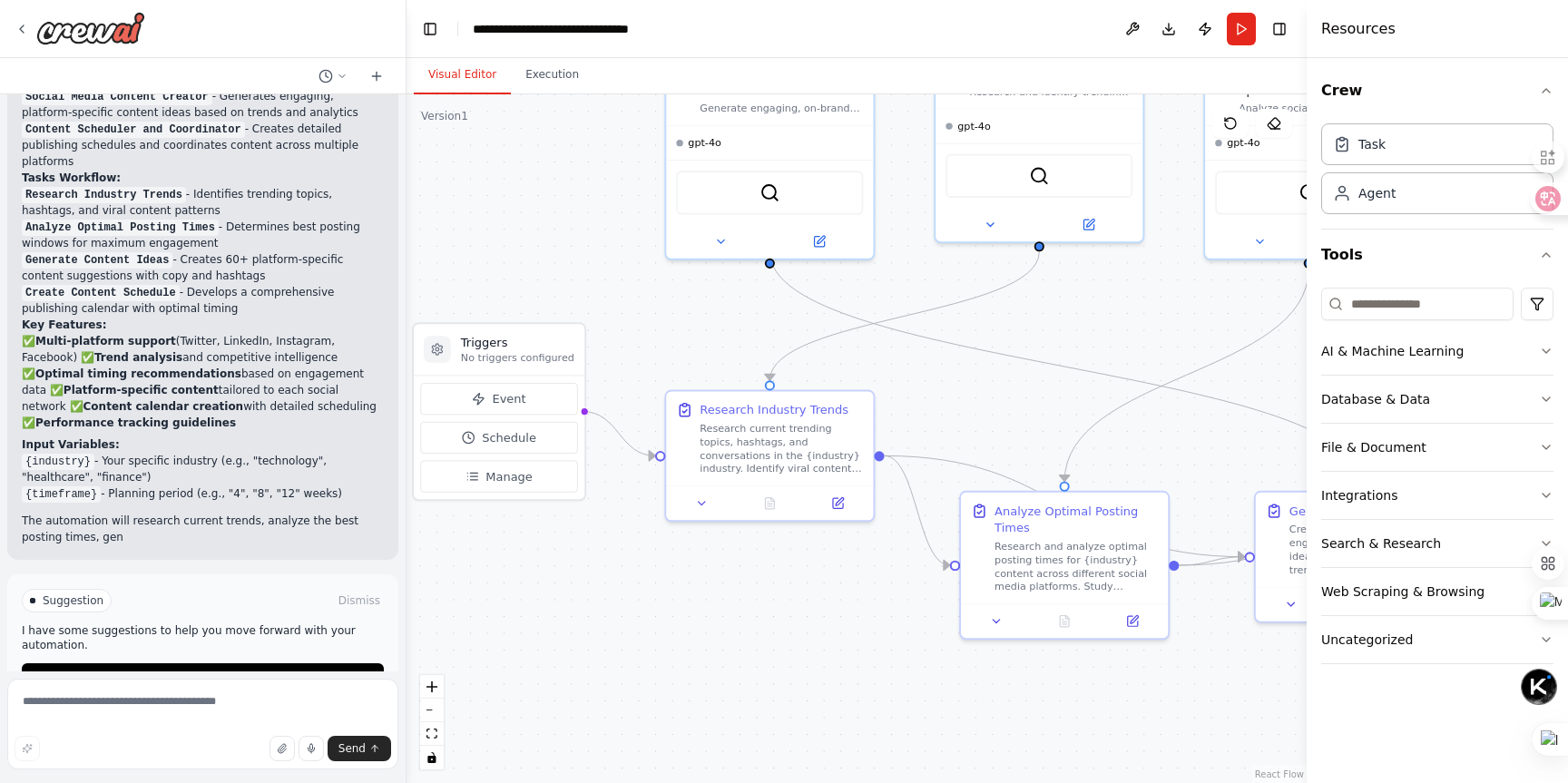
drag, startPoint x: 831, startPoint y: 529, endPoint x: 997, endPoint y: 437, distance: 189.8
click at [997, 437] on div ".deletable-edge-delete-btn { width: 20px; height: 20px; border: 0px solid #ffff…" at bounding box center [856, 439] width 900 height 689
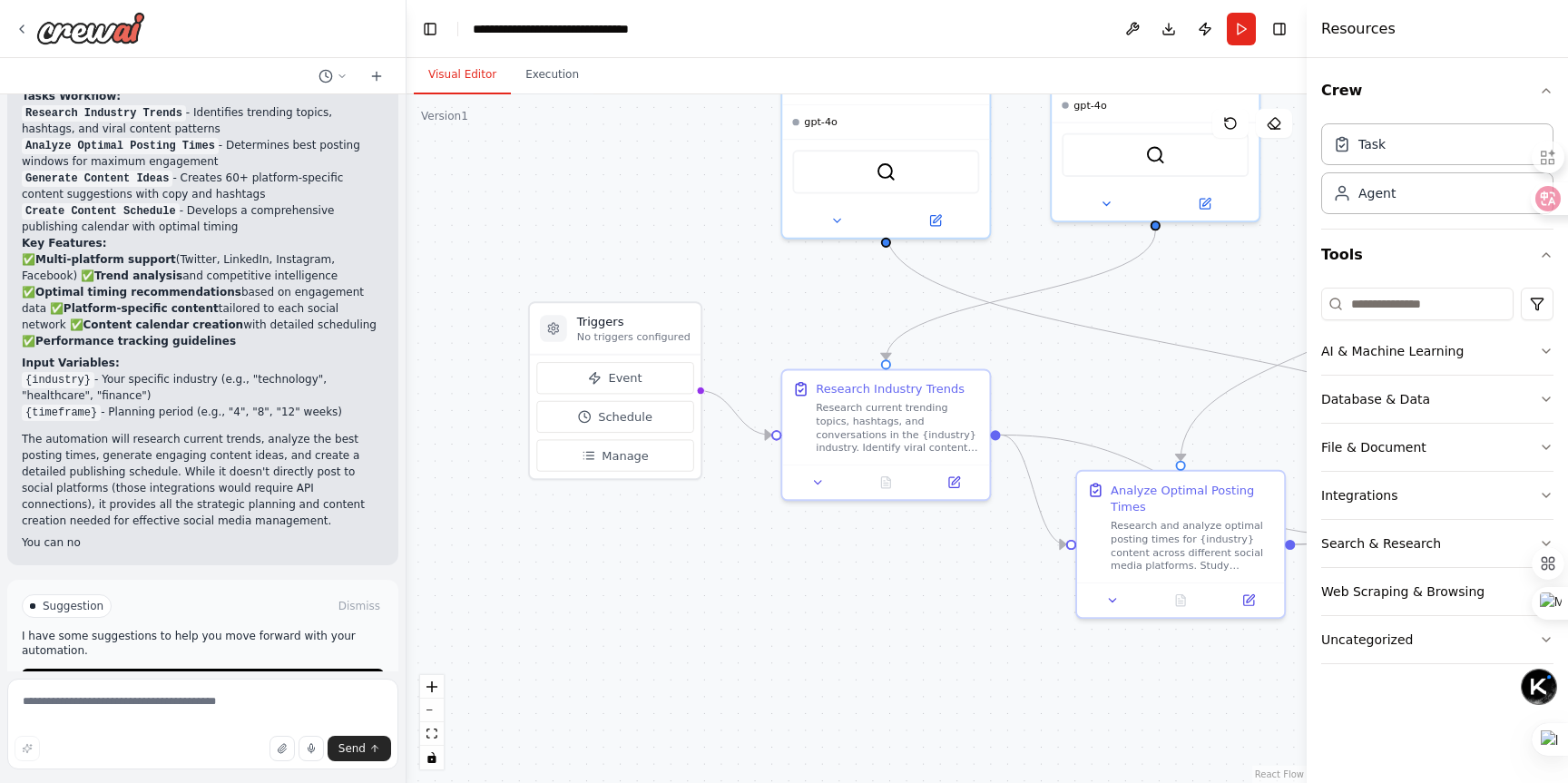
scroll to position [2161, 0]
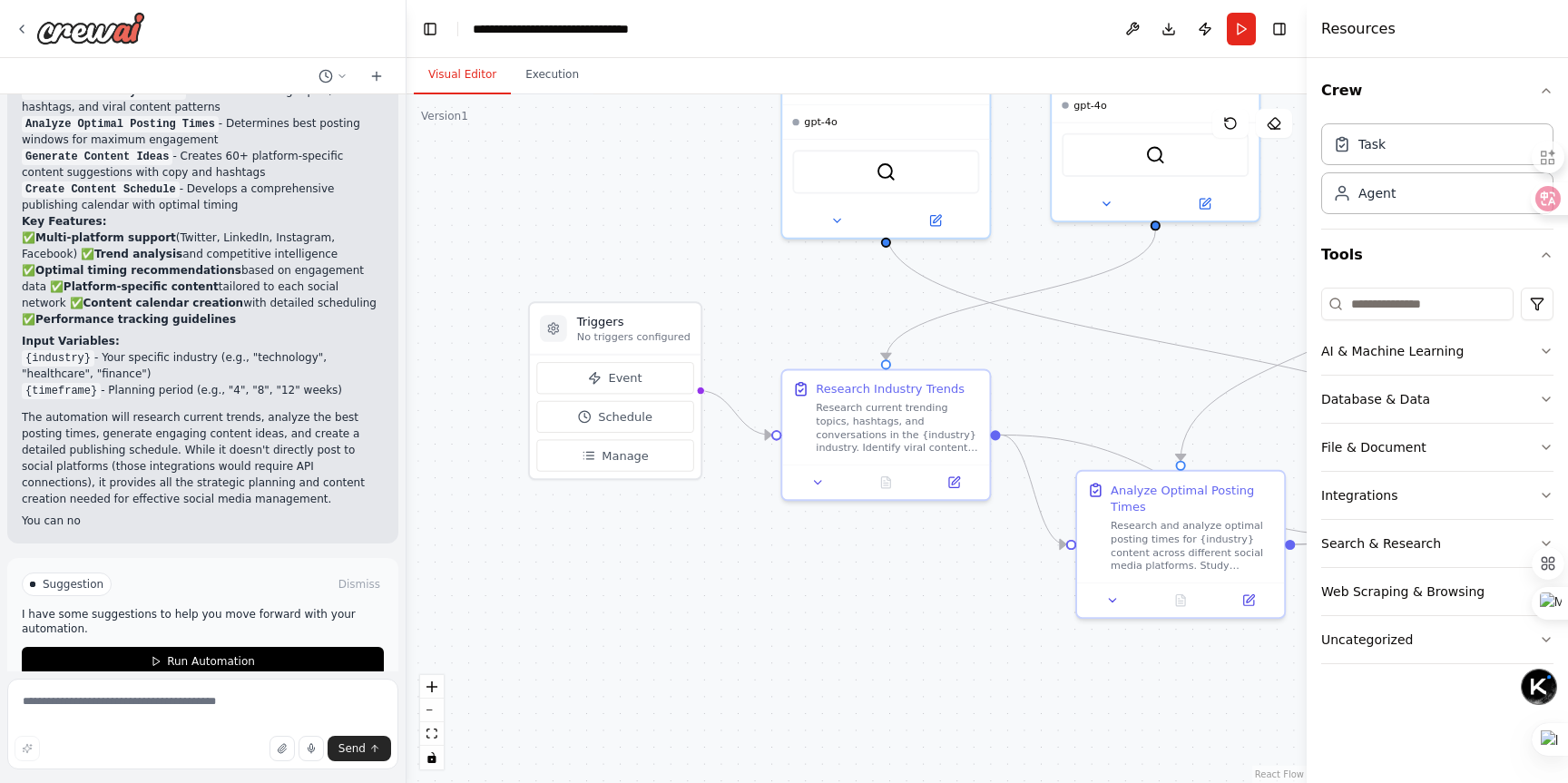
drag, startPoint x: 996, startPoint y: 437, endPoint x: 1111, endPoint y: 415, distance: 117.1
click at [1111, 415] on div ".deletable-edge-delete-btn { width: 20px; height: 20px; border: 0px solid #ffff…" at bounding box center [856, 439] width 900 height 689
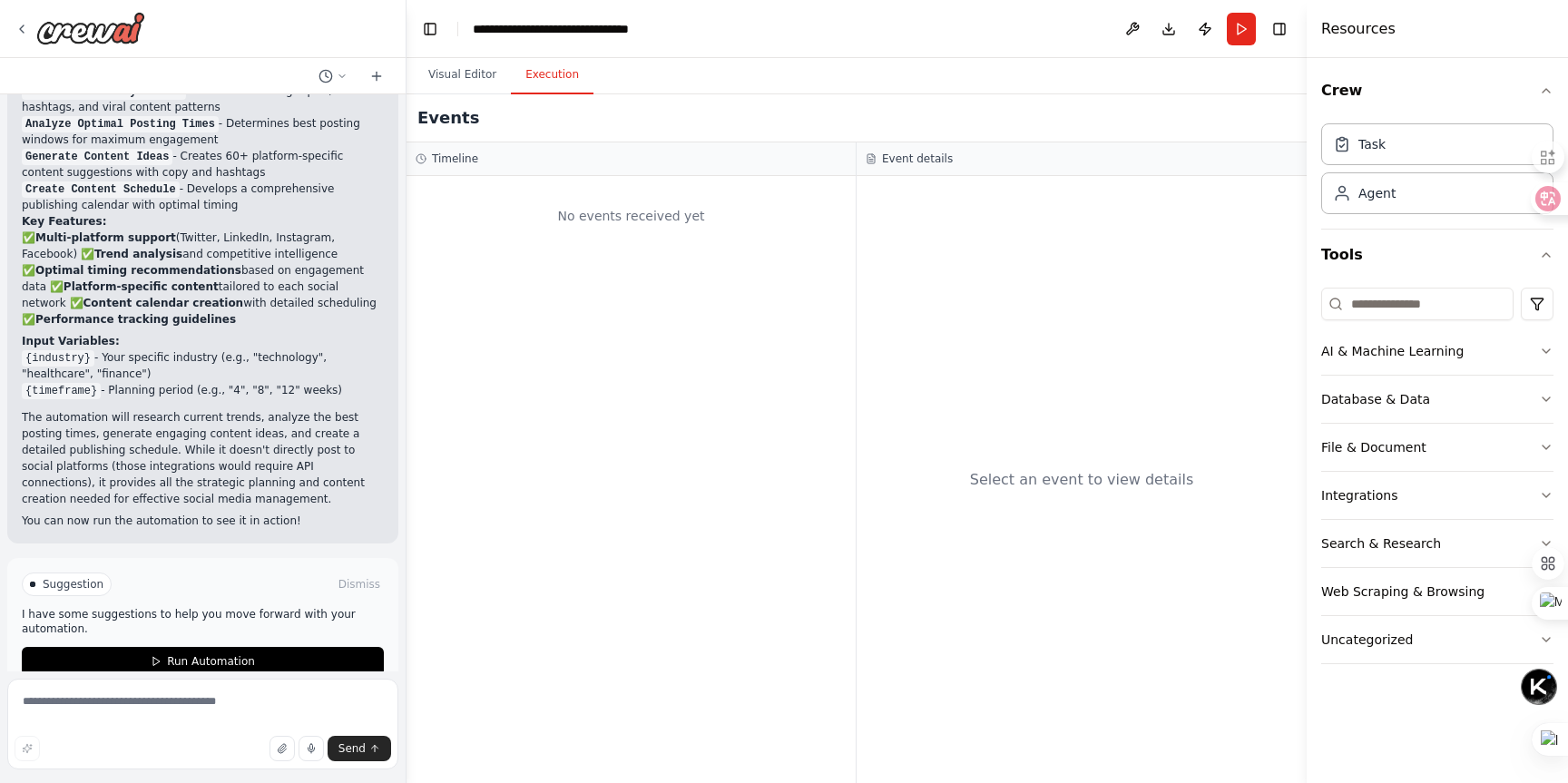
click at [540, 80] on button "Execution" at bounding box center [552, 75] width 83 height 38
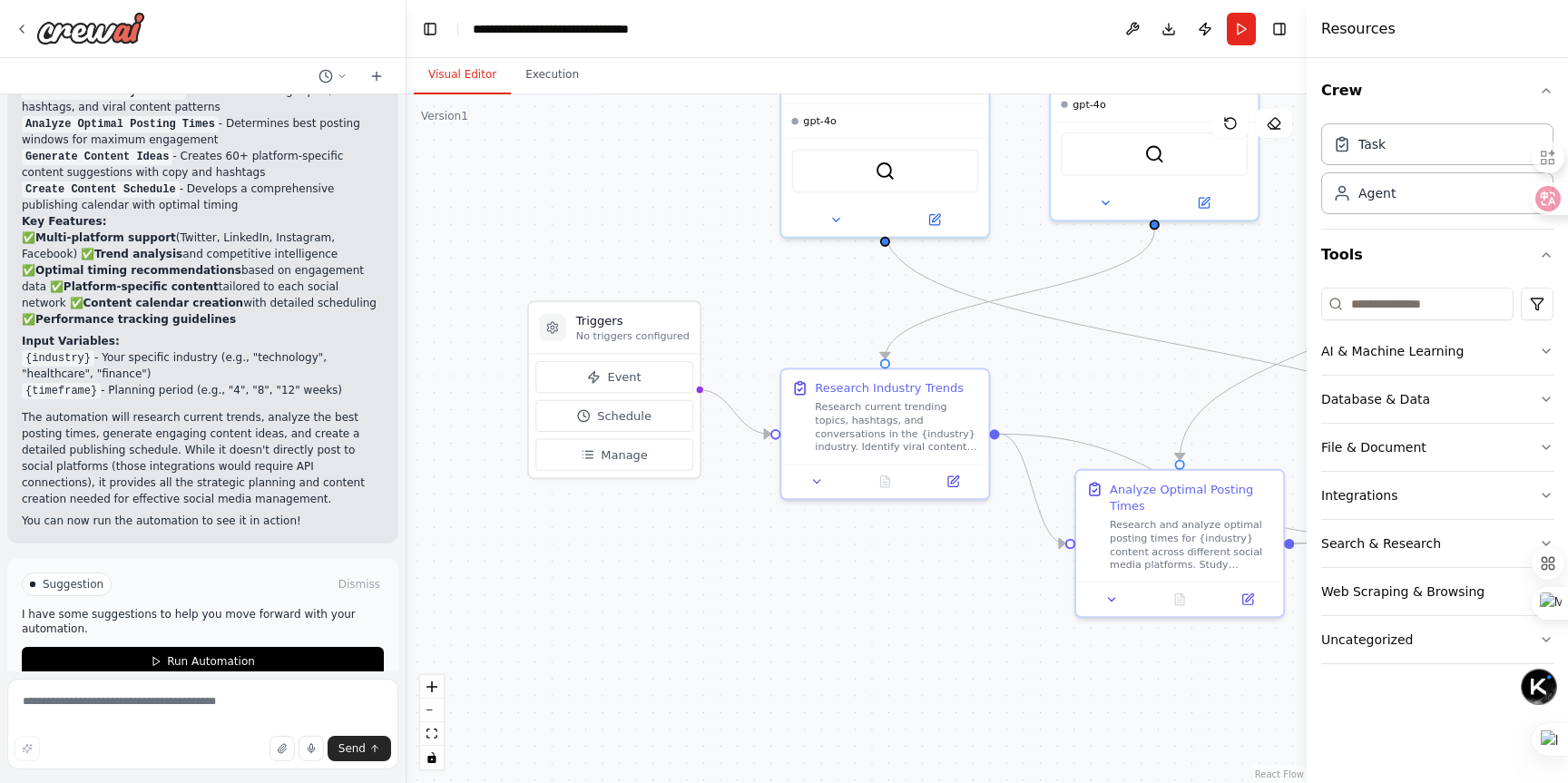
click at [457, 79] on button "Visual Editor" at bounding box center [463, 75] width 98 height 38
